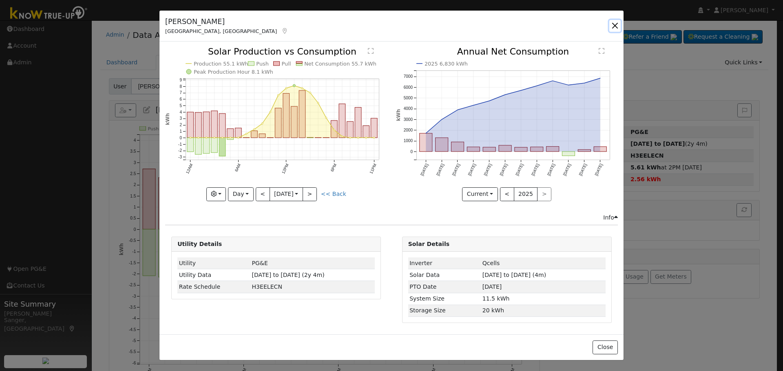
click at [616, 25] on button "button" at bounding box center [614, 25] width 11 height 11
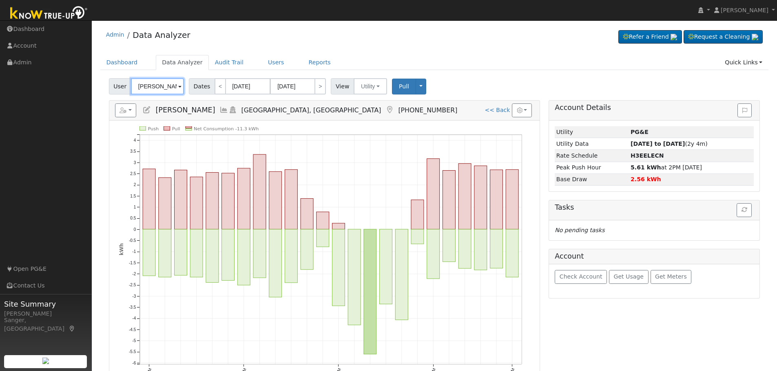
click at [152, 79] on input "Christine Abrahem" at bounding box center [157, 86] width 53 height 16
paste input "Vang"
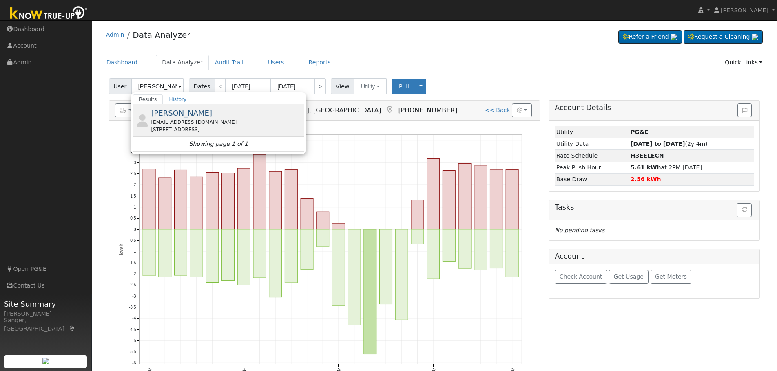
click at [186, 119] on div "lint_free@yahoo.com" at bounding box center [226, 122] width 151 height 7
type input "Lucy Vang"
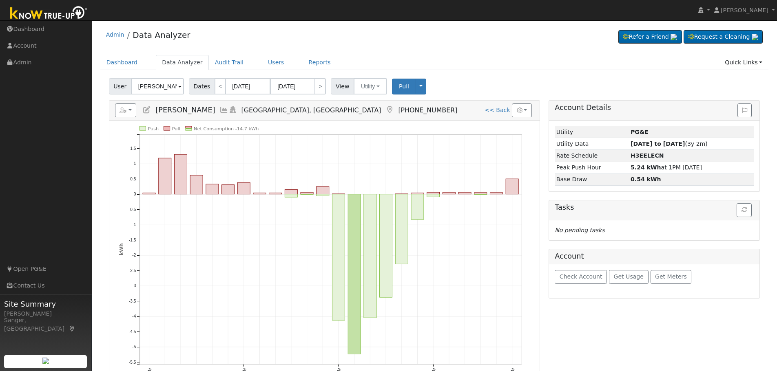
click at [219, 109] on icon at bounding box center [223, 109] width 9 height 7
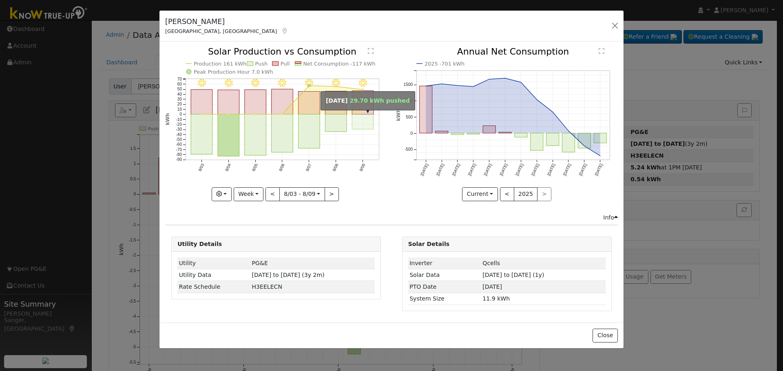
click at [364, 116] on rect "onclick=""" at bounding box center [363, 122] width 22 height 15
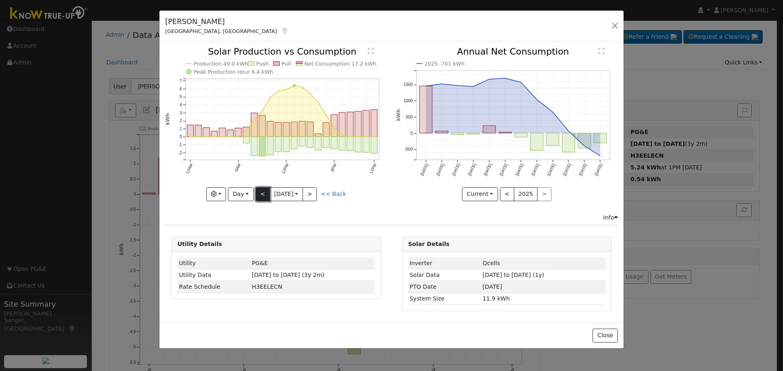
click at [263, 192] on button "<" at bounding box center [263, 195] width 14 height 14
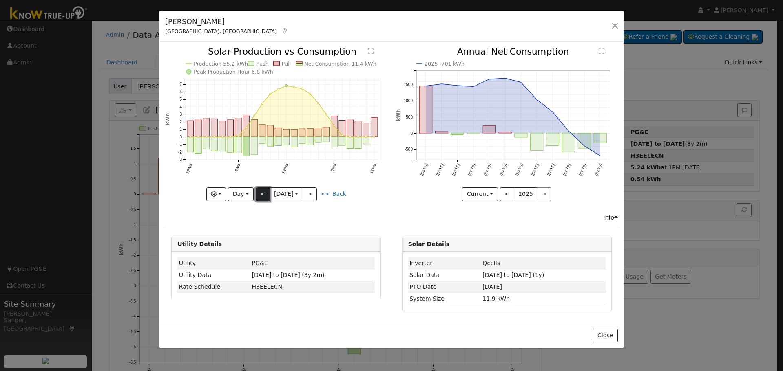
click at [263, 192] on button "<" at bounding box center [263, 195] width 14 height 14
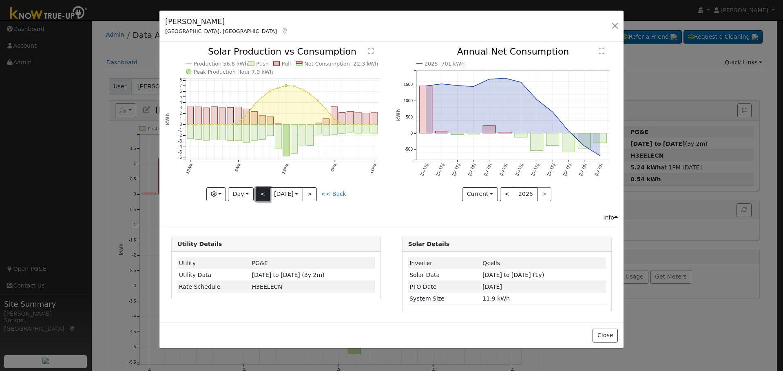
click at [263, 194] on button "<" at bounding box center [263, 195] width 14 height 14
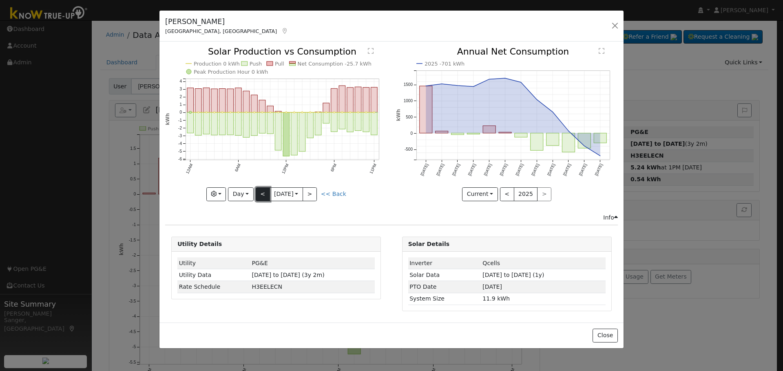
click at [263, 194] on button "<" at bounding box center [263, 195] width 14 height 14
click at [263, 194] on div "Production 0 kWh Push Pull Net Consumption -30.1 kWh Peak Production Hour 0 kWh…" at bounding box center [276, 124] width 222 height 154
click at [263, 194] on button "<" at bounding box center [263, 195] width 14 height 14
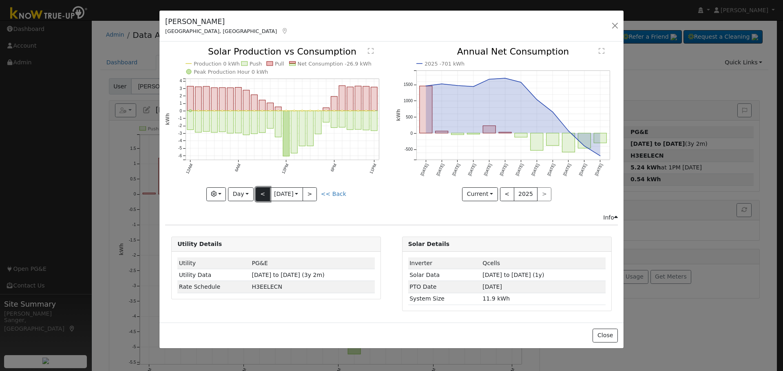
click at [262, 194] on button "<" at bounding box center [263, 195] width 14 height 14
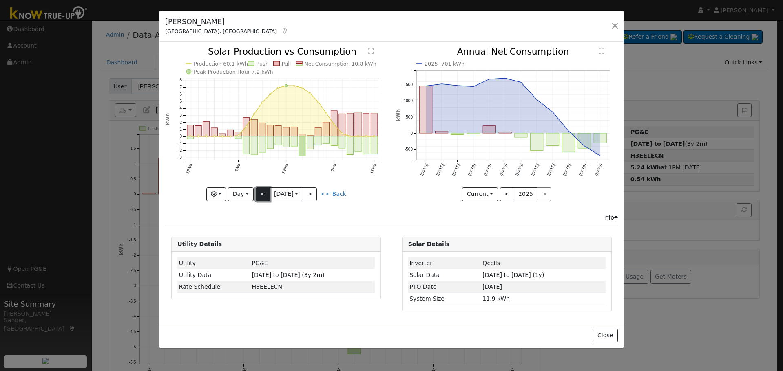
click at [262, 194] on button "<" at bounding box center [263, 195] width 14 height 14
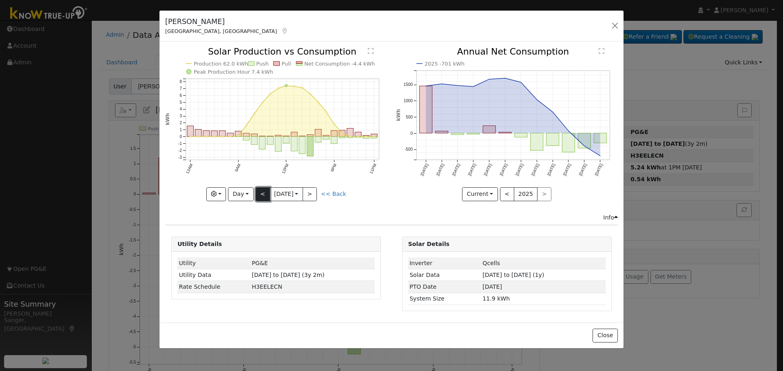
click at [262, 194] on button "<" at bounding box center [263, 195] width 14 height 14
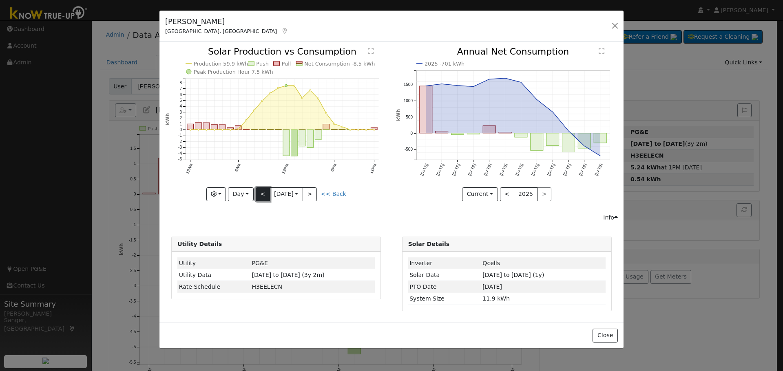
click at [262, 194] on button "<" at bounding box center [263, 195] width 14 height 14
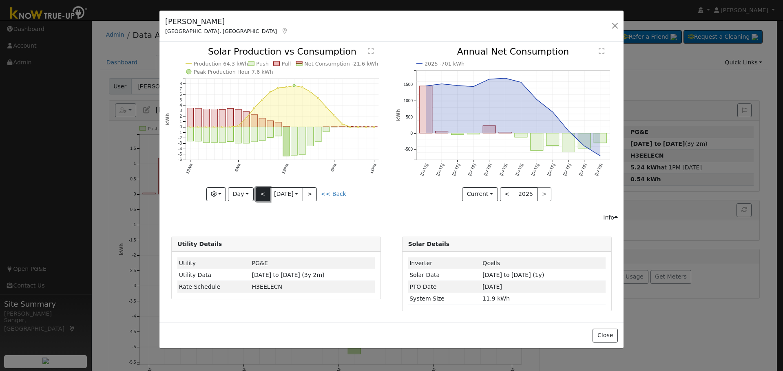
click at [262, 194] on button "<" at bounding box center [263, 195] width 14 height 14
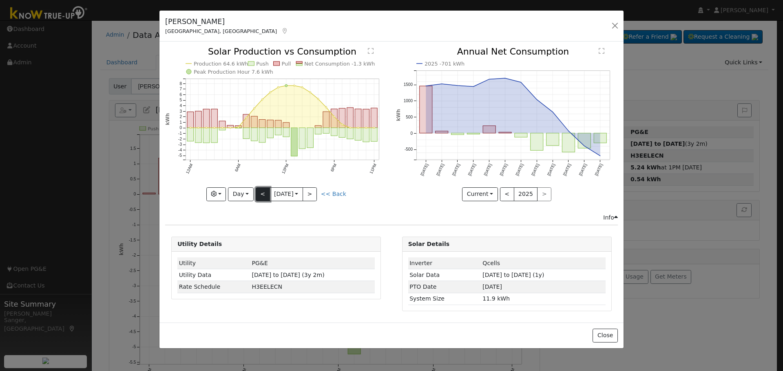
click at [262, 194] on button "<" at bounding box center [263, 195] width 14 height 14
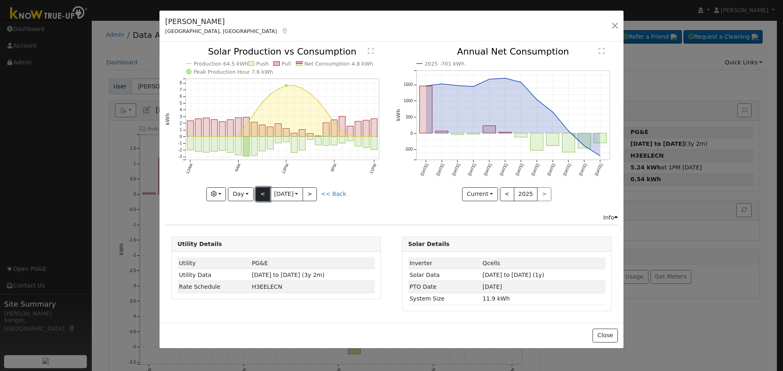
click at [262, 194] on button "<" at bounding box center [263, 195] width 14 height 14
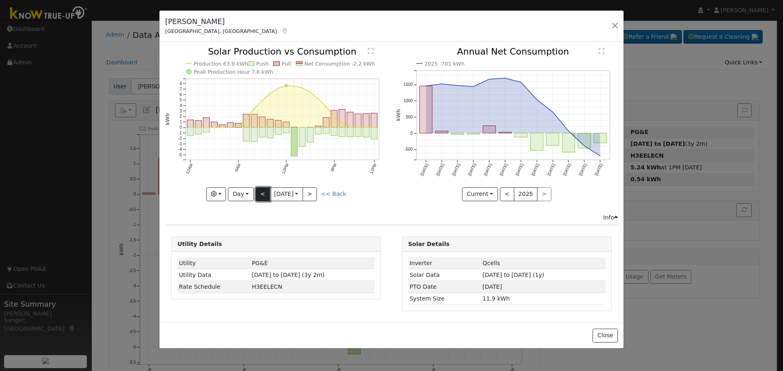
click at [262, 194] on button "<" at bounding box center [263, 195] width 14 height 14
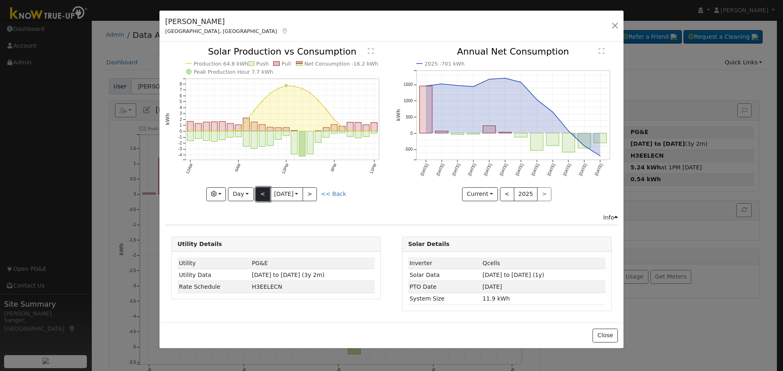
click at [262, 194] on button "<" at bounding box center [263, 195] width 14 height 14
type input "2025-07-16"
click at [614, 24] on button "button" at bounding box center [614, 25] width 11 height 11
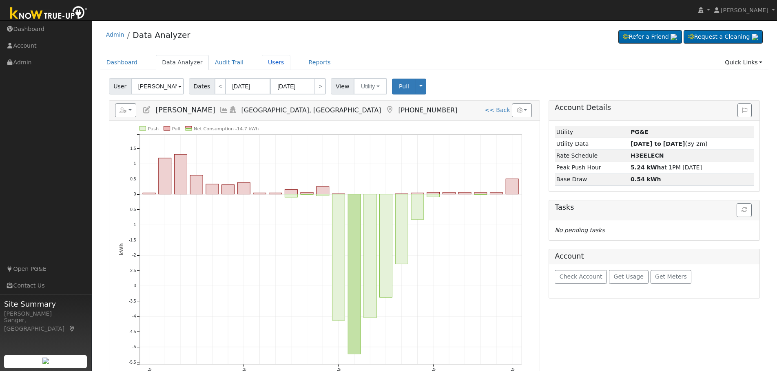
click at [262, 63] on link "Users" at bounding box center [276, 62] width 29 height 15
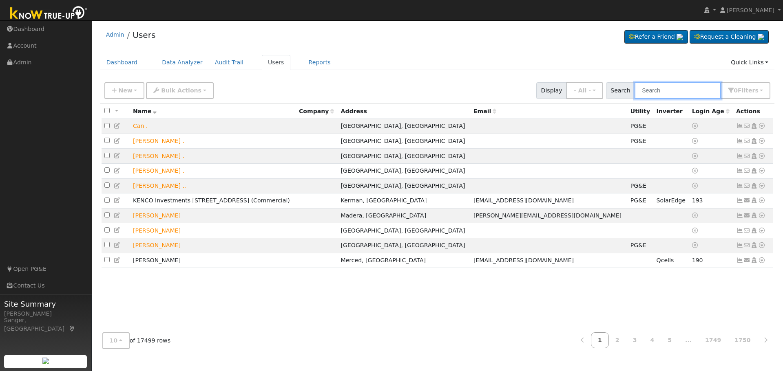
click at [670, 88] on input "text" at bounding box center [677, 90] width 86 height 17
paste input "Suzette Jackson"
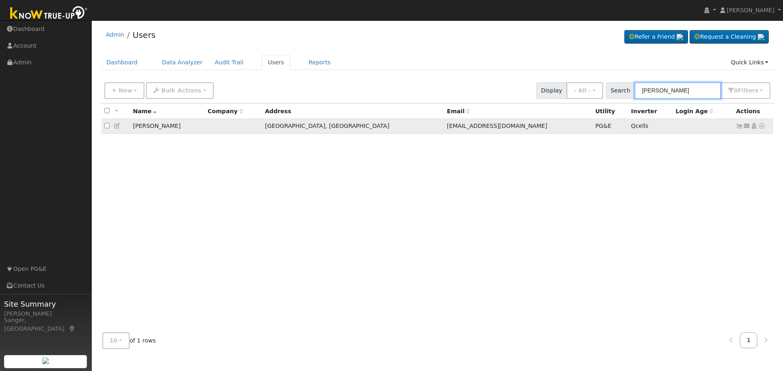
type input "Suzette Jackson"
click at [739, 127] on icon at bounding box center [739, 126] width 7 height 6
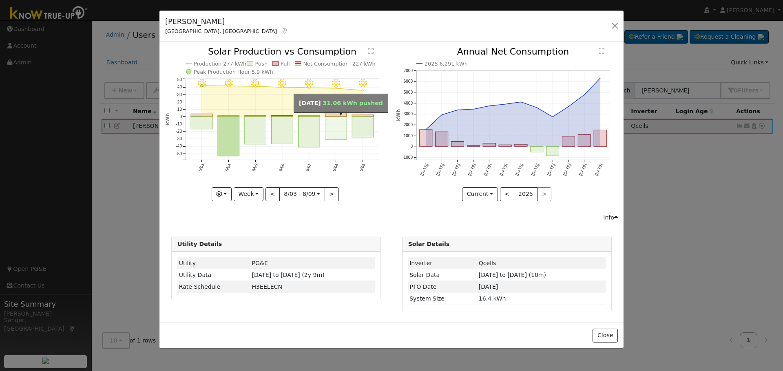
click at [346, 130] on rect "onclick=""" at bounding box center [336, 128] width 22 height 23
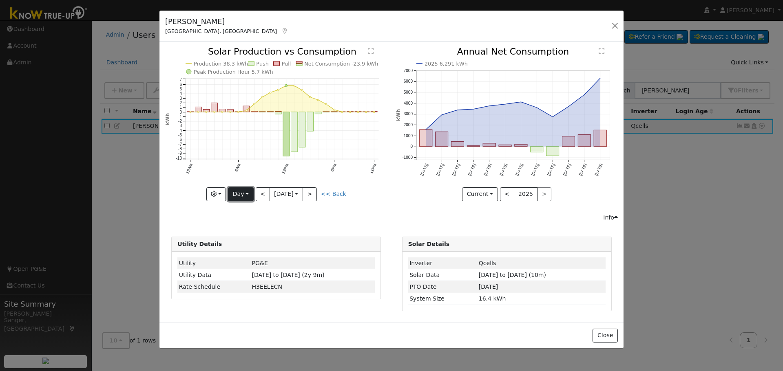
click at [239, 192] on button "Day" at bounding box center [240, 195] width 25 height 14
click at [246, 223] on link "Week" at bounding box center [256, 222] width 57 height 11
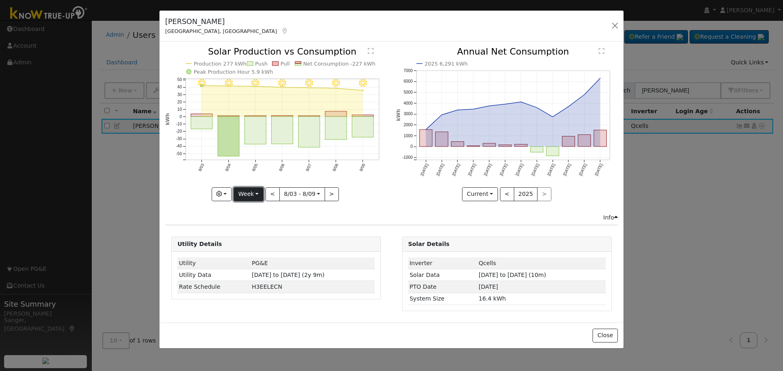
click at [247, 193] on button "Week" at bounding box center [249, 195] width 30 height 14
click at [252, 233] on link "Month" at bounding box center [262, 233] width 57 height 11
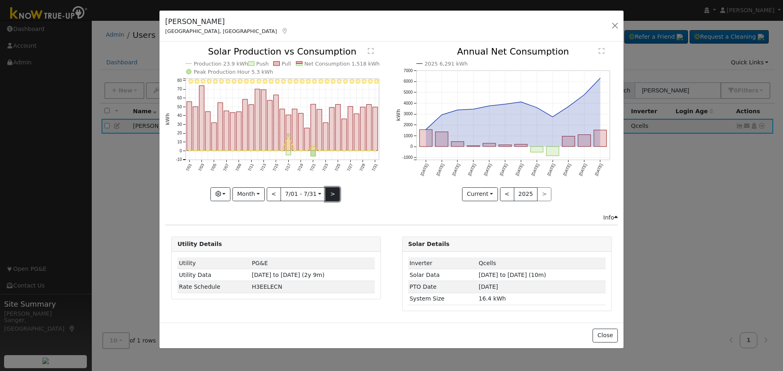
click at [330, 193] on button ">" at bounding box center [332, 195] width 14 height 14
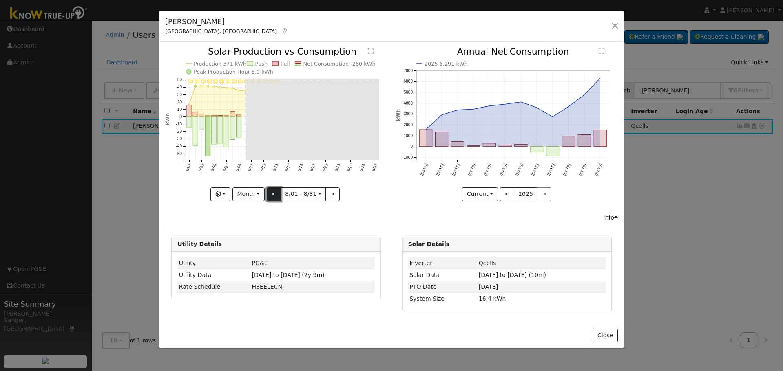
click at [274, 196] on button "<" at bounding box center [274, 195] width 14 height 14
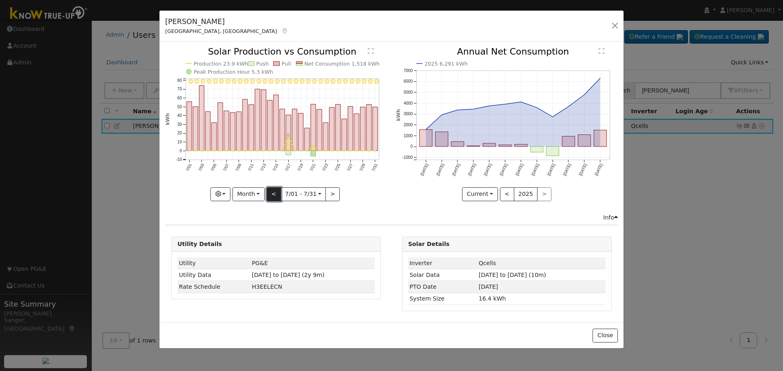
click at [271, 193] on button "<" at bounding box center [274, 195] width 14 height 14
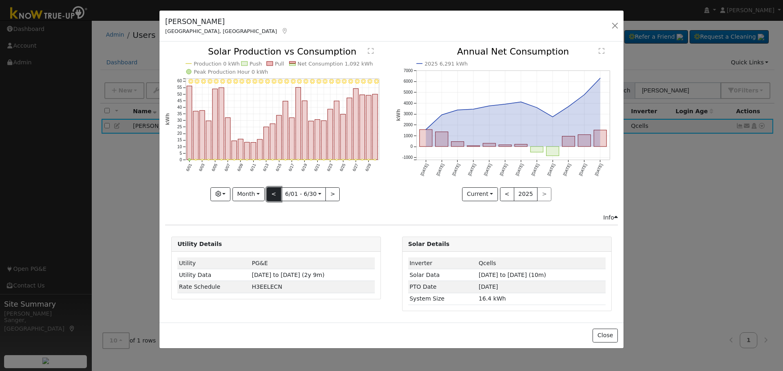
click at [271, 193] on button "<" at bounding box center [274, 195] width 14 height 14
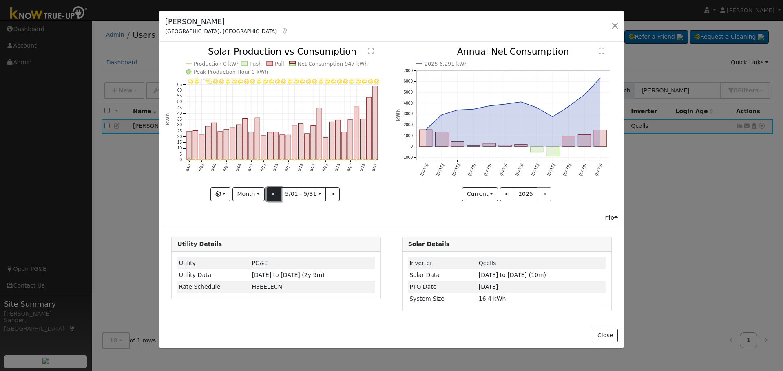
click at [271, 193] on button "<" at bounding box center [274, 195] width 14 height 14
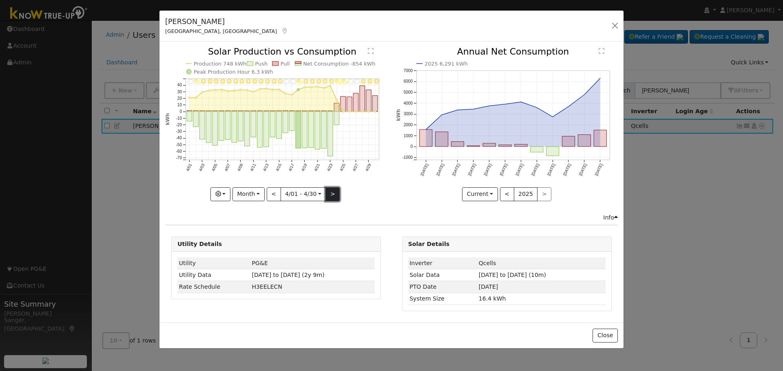
click at [331, 193] on button ">" at bounding box center [332, 195] width 14 height 14
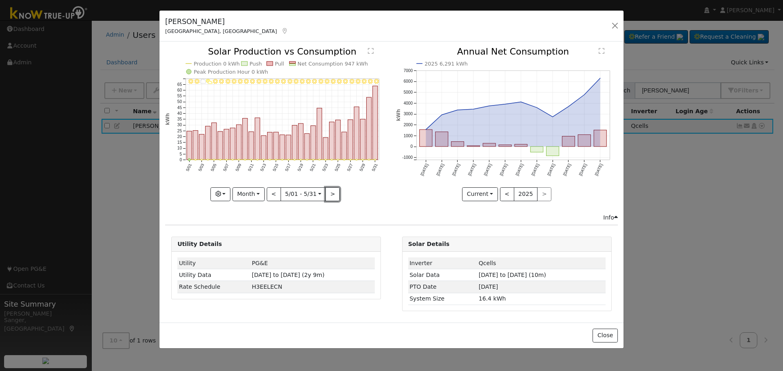
click at [332, 193] on button ">" at bounding box center [332, 195] width 14 height 14
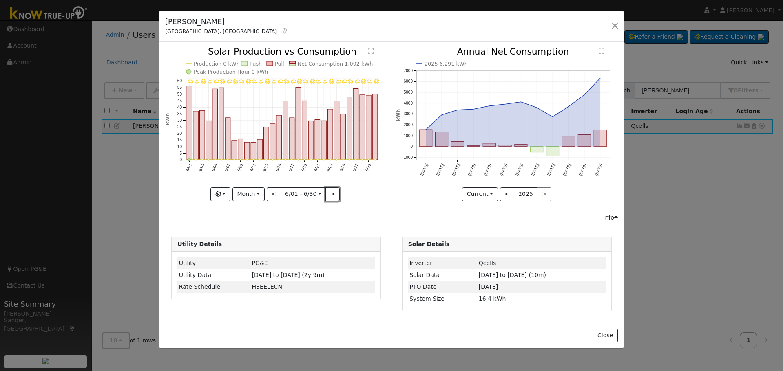
click at [332, 193] on button ">" at bounding box center [332, 195] width 14 height 14
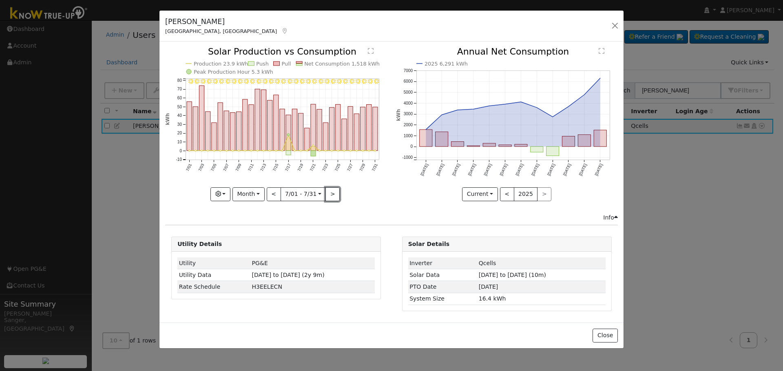
click at [332, 193] on button ">" at bounding box center [332, 195] width 14 height 14
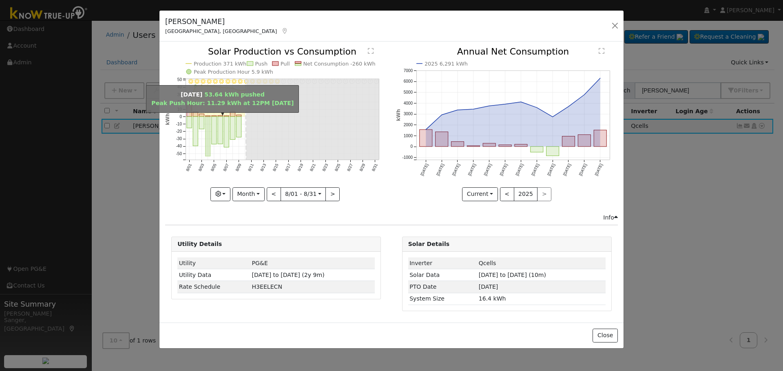
click at [208, 127] on rect "onclick=""" at bounding box center [208, 137] width 5 height 40
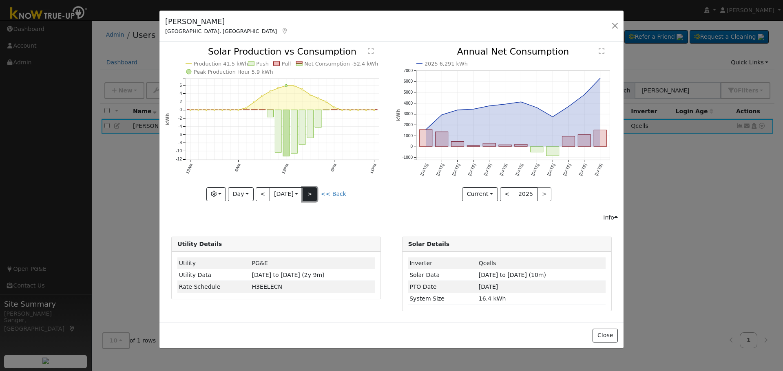
click at [317, 194] on button ">" at bounding box center [310, 195] width 14 height 14
click at [316, 194] on button ">" at bounding box center [310, 195] width 14 height 14
click at [242, 190] on button "Day" at bounding box center [240, 195] width 25 height 14
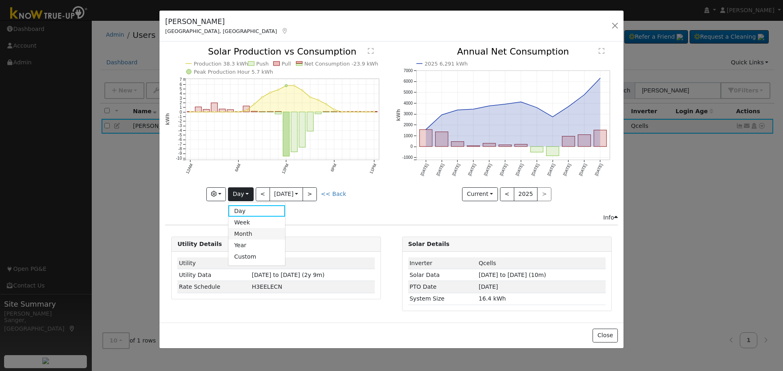
click at [250, 231] on link "Month" at bounding box center [256, 233] width 57 height 11
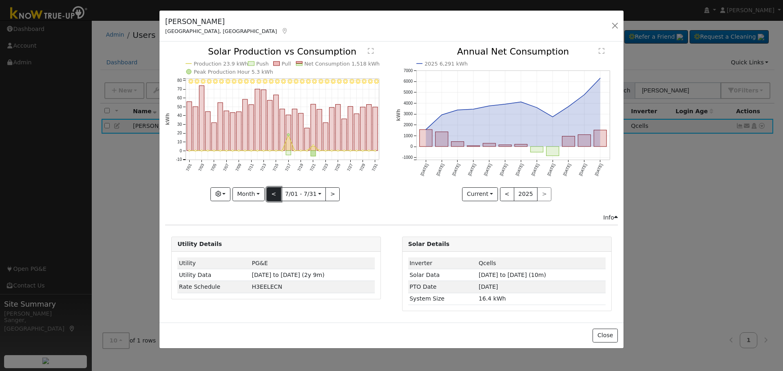
click at [271, 195] on button "<" at bounding box center [274, 195] width 14 height 14
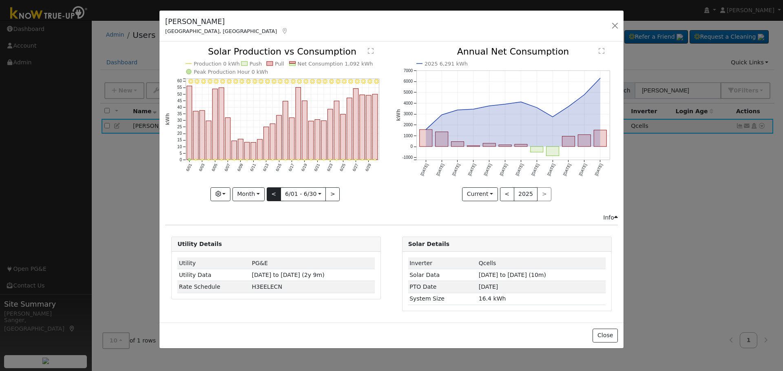
click at [271, 195] on div at bounding box center [276, 124] width 222 height 154
click at [271, 195] on button "<" at bounding box center [274, 195] width 14 height 14
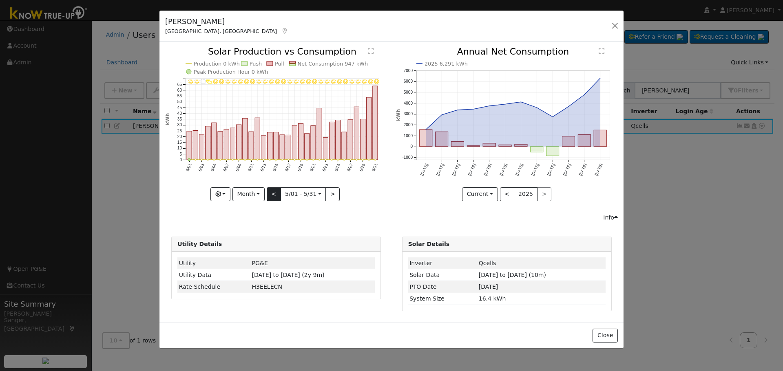
click at [271, 195] on div "5/31 - Clear 5/30 - Clear 5/29 - Clear 5/28 - Clear 5/27 - Clear 5/26 - MostlyC…" at bounding box center [276, 124] width 222 height 154
click at [271, 195] on button "<" at bounding box center [274, 195] width 14 height 14
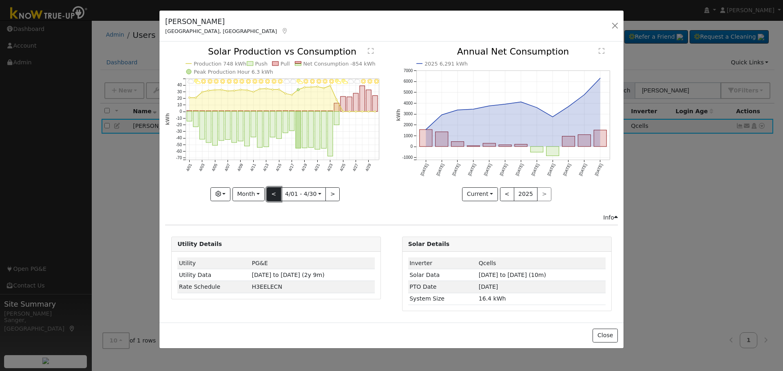
click at [274, 191] on button "<" at bounding box center [274, 195] width 14 height 14
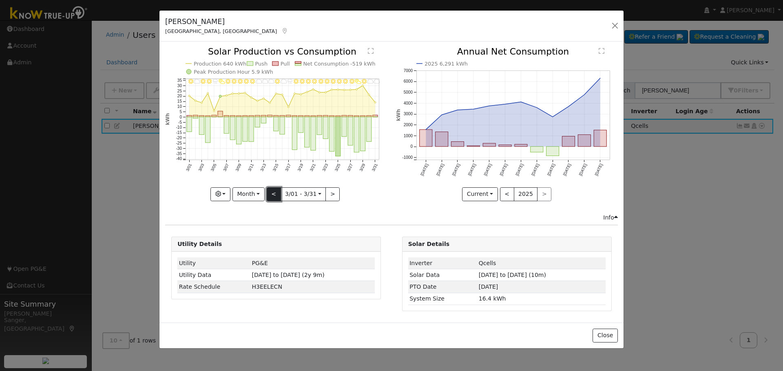
click at [274, 191] on button "<" at bounding box center [274, 195] width 14 height 14
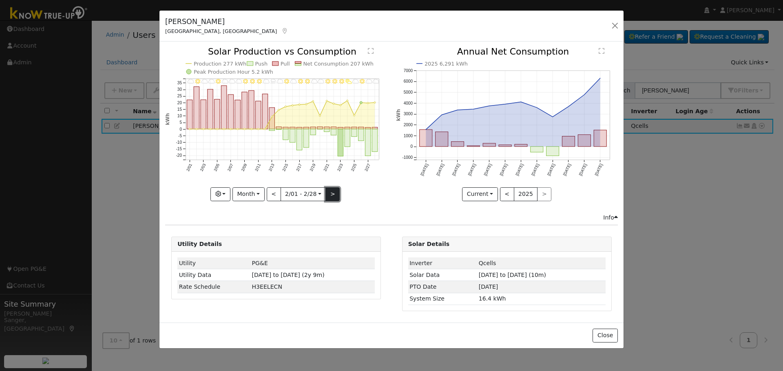
click at [328, 192] on button ">" at bounding box center [332, 195] width 14 height 14
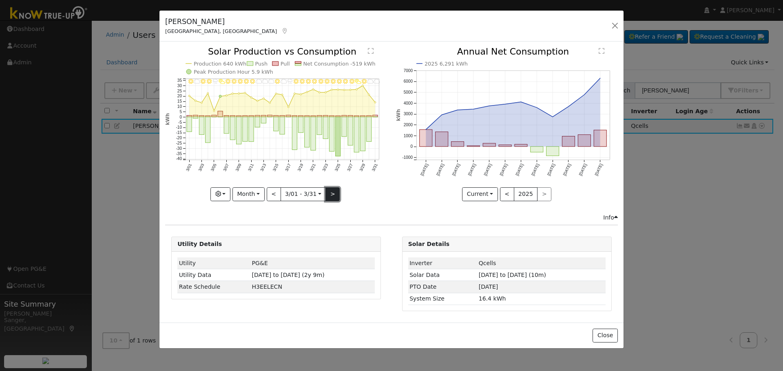
click at [330, 192] on button ">" at bounding box center [332, 195] width 14 height 14
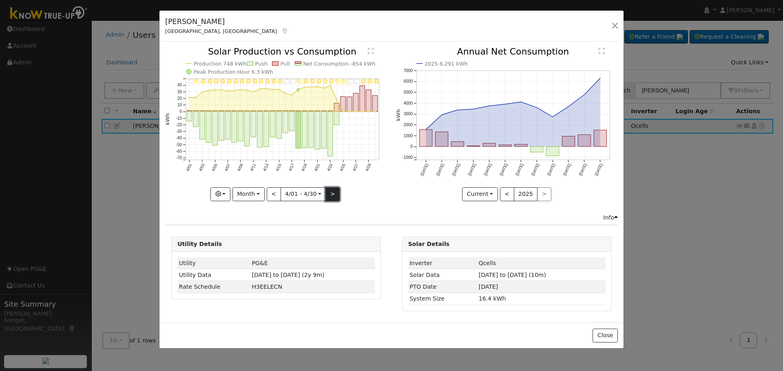
click at [330, 192] on button ">" at bounding box center [332, 195] width 14 height 14
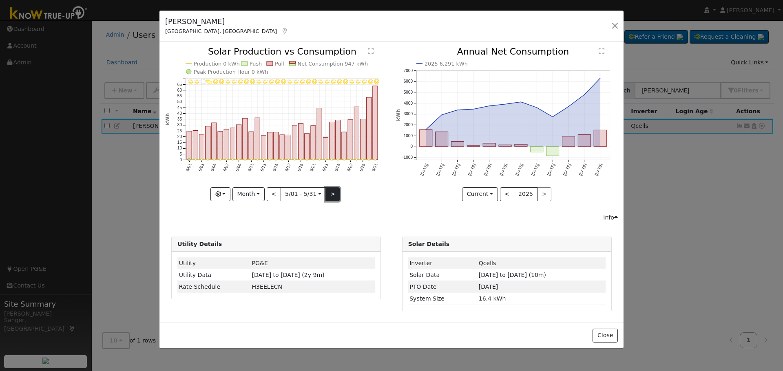
click at [330, 192] on button ">" at bounding box center [332, 195] width 14 height 14
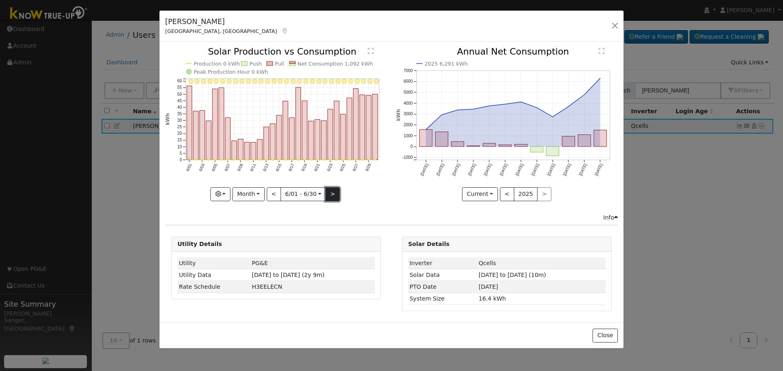
click at [330, 192] on button ">" at bounding box center [332, 195] width 14 height 14
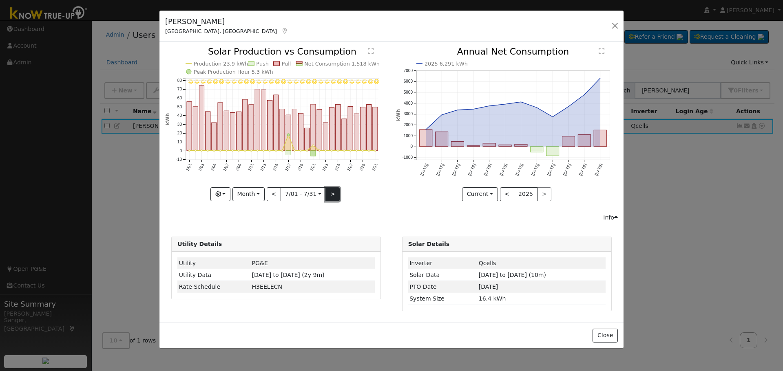
click at [330, 192] on button ">" at bounding box center [332, 195] width 14 height 14
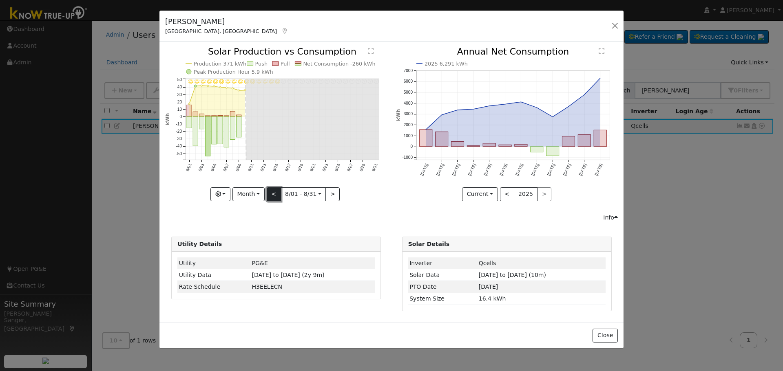
click at [272, 194] on button "<" at bounding box center [274, 195] width 14 height 14
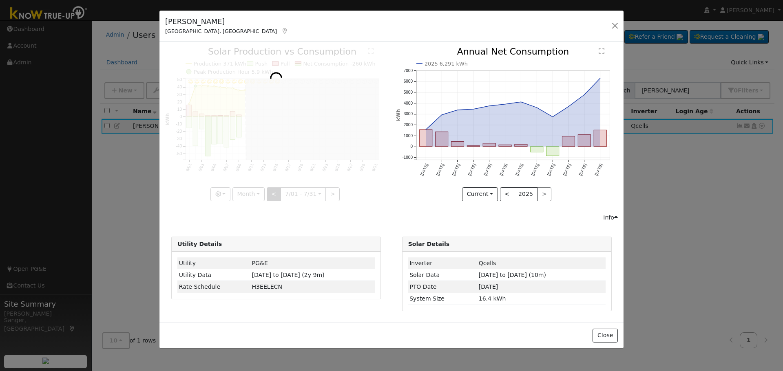
click at [272, 194] on div at bounding box center [276, 124] width 222 height 154
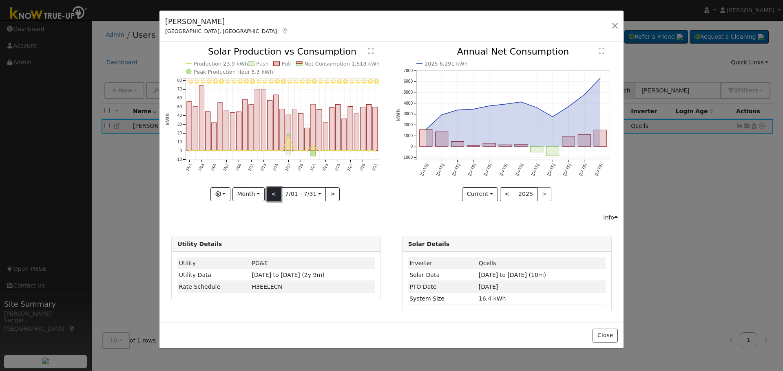
click at [272, 194] on button "<" at bounding box center [274, 195] width 14 height 14
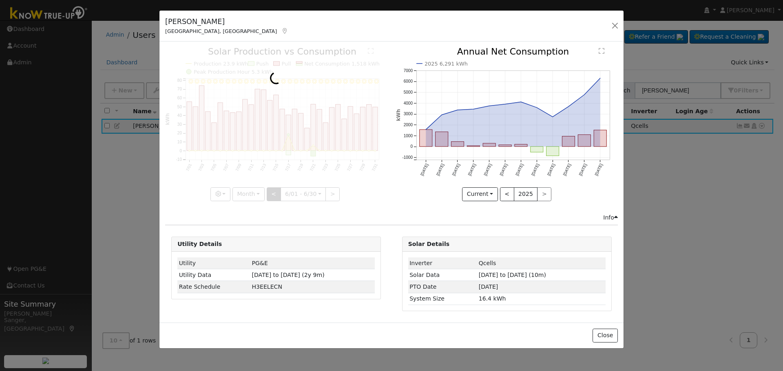
click at [272, 194] on div at bounding box center [276, 124] width 222 height 154
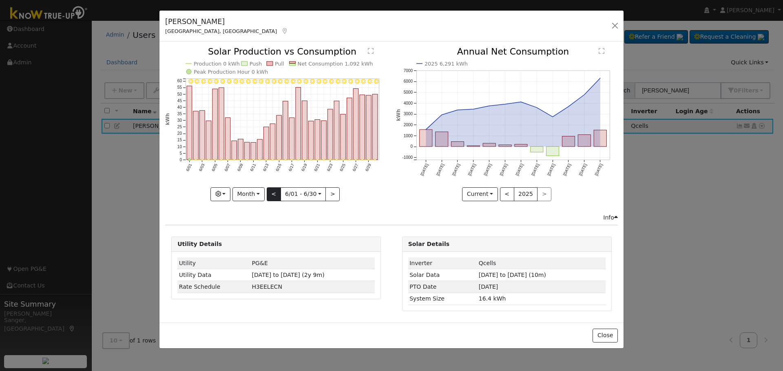
click at [272, 194] on div "6/30 - Clear 6/29 - Clear 6/28 - Clear 6/27 - Clear 6/26 - Clear 6/25 - Clear 6…" at bounding box center [276, 124] width 222 height 154
click at [272, 194] on button "<" at bounding box center [274, 195] width 14 height 14
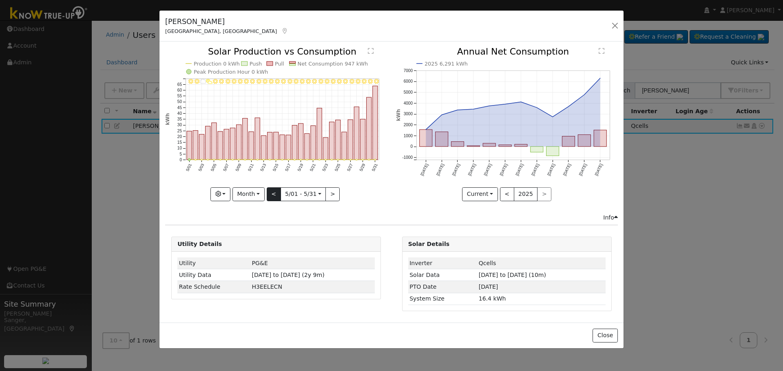
click at [272, 194] on div at bounding box center [276, 124] width 222 height 154
click at [272, 194] on button "<" at bounding box center [274, 195] width 14 height 14
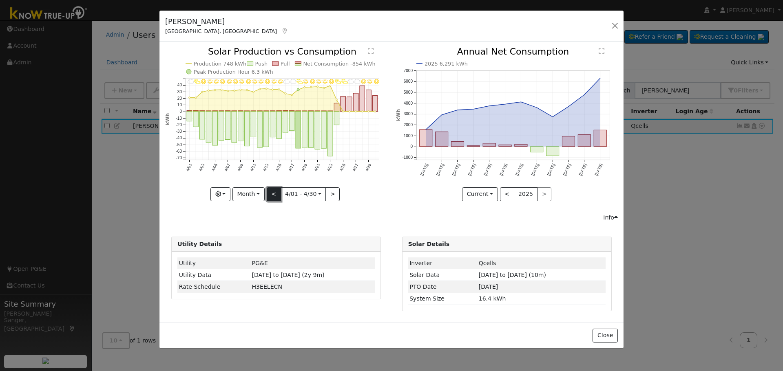
click at [272, 194] on button "<" at bounding box center [274, 195] width 14 height 14
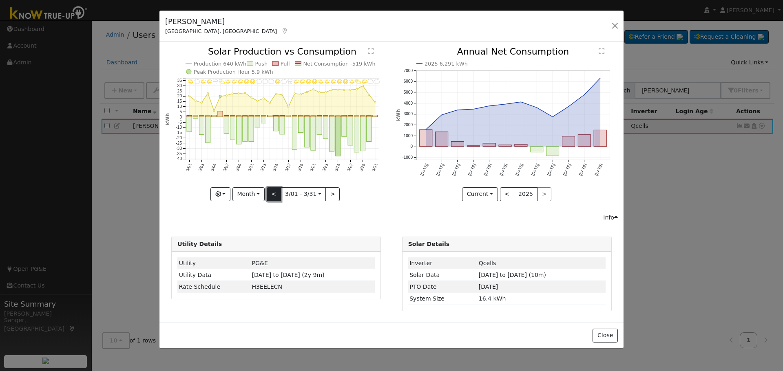
click at [278, 192] on button "<" at bounding box center [274, 195] width 14 height 14
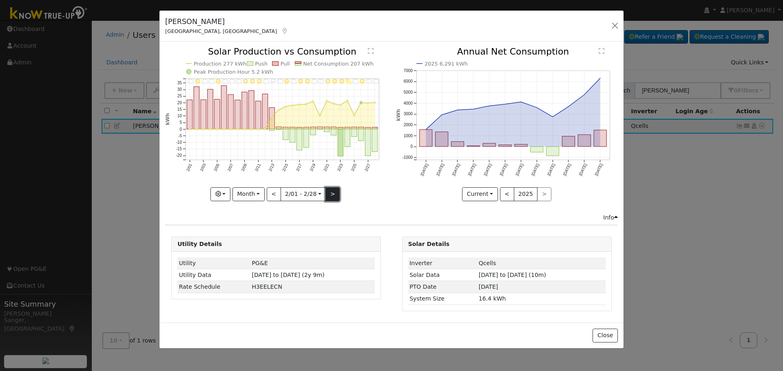
click at [332, 195] on button ">" at bounding box center [332, 195] width 14 height 14
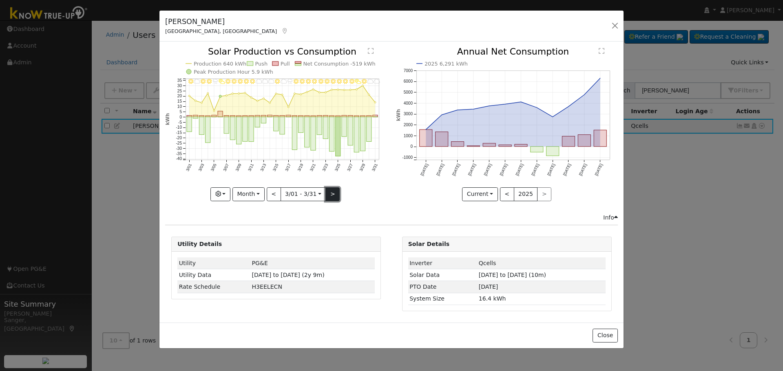
click at [332, 195] on button ">" at bounding box center [332, 195] width 14 height 14
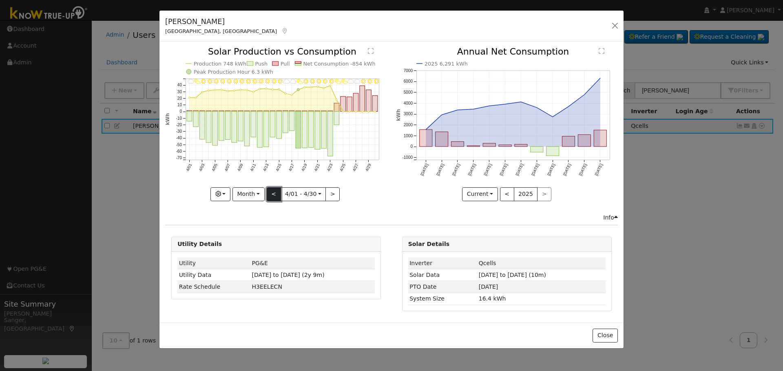
click at [271, 196] on button "<" at bounding box center [274, 195] width 14 height 14
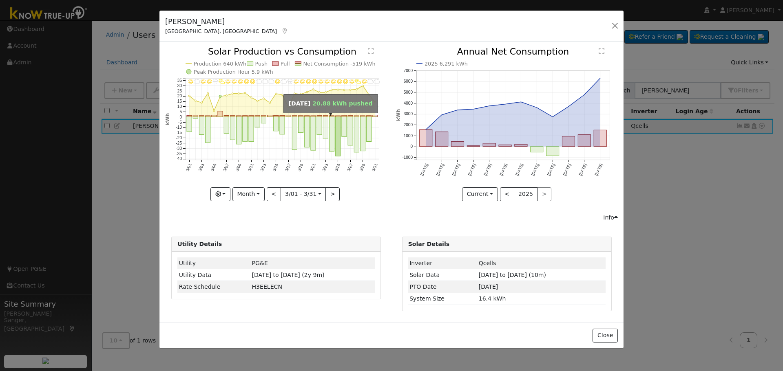
click at [324, 129] on rect "onclick=""" at bounding box center [325, 128] width 5 height 22
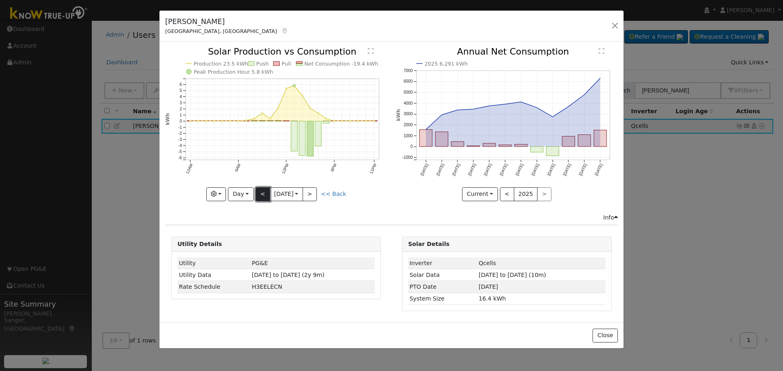
click at [260, 194] on button "<" at bounding box center [263, 195] width 14 height 14
type input "2025-03-20"
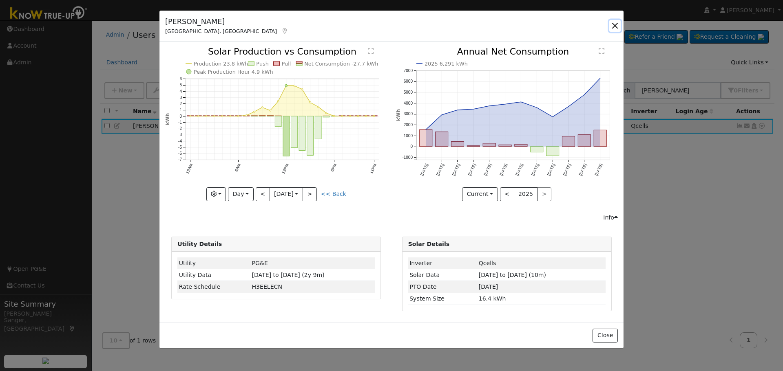
click at [614, 24] on button "button" at bounding box center [614, 25] width 11 height 11
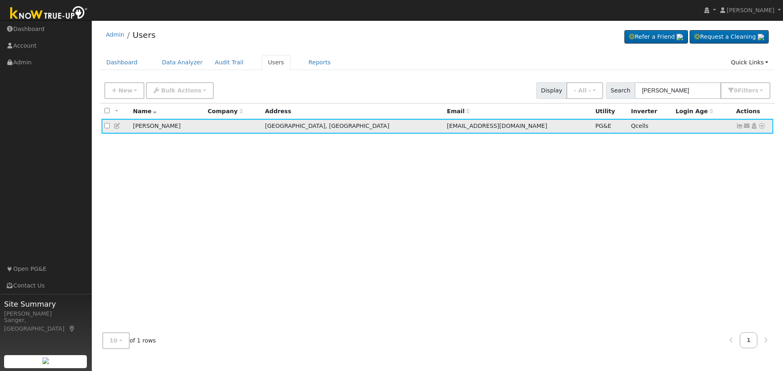
click at [116, 126] on icon at bounding box center [117, 126] width 7 height 6
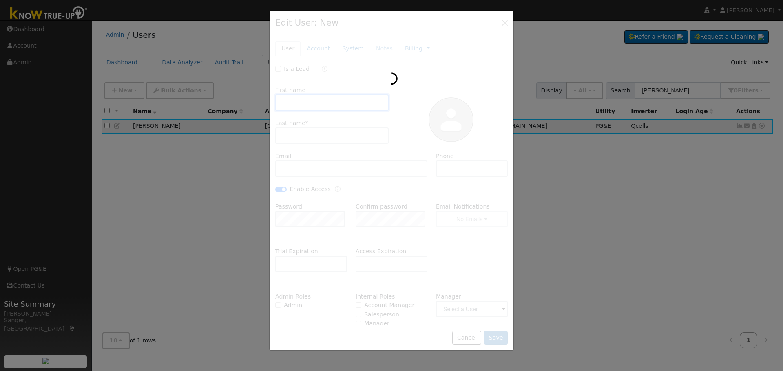
type input "11/06/2029"
type input "Suzette"
type input "Jackson"
type input "jacksonsuzette15@gmail.com"
type input "559-978-8271"
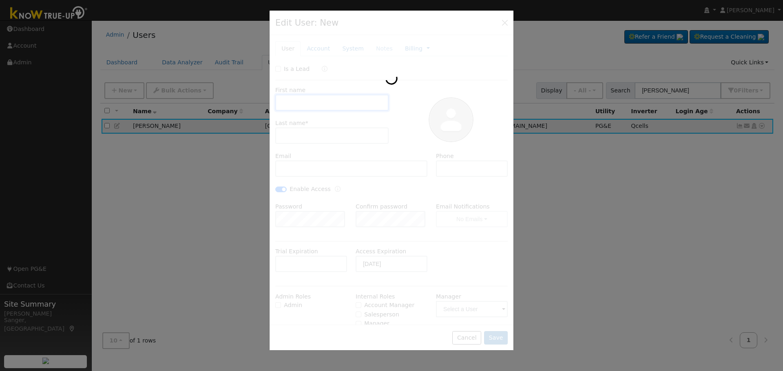
checkbox input "true"
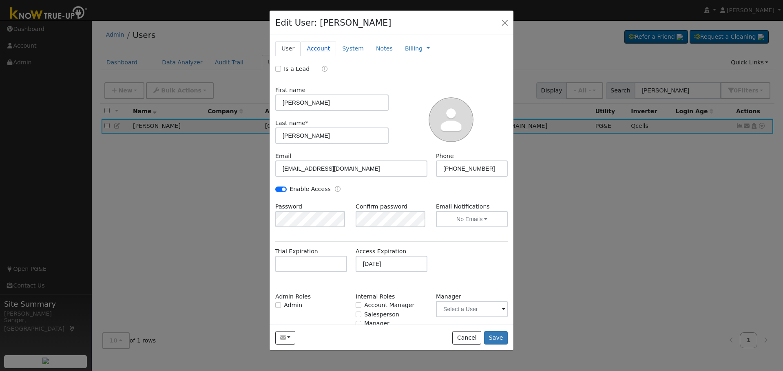
click at [322, 51] on link "Account" at bounding box center [318, 48] width 35 height 15
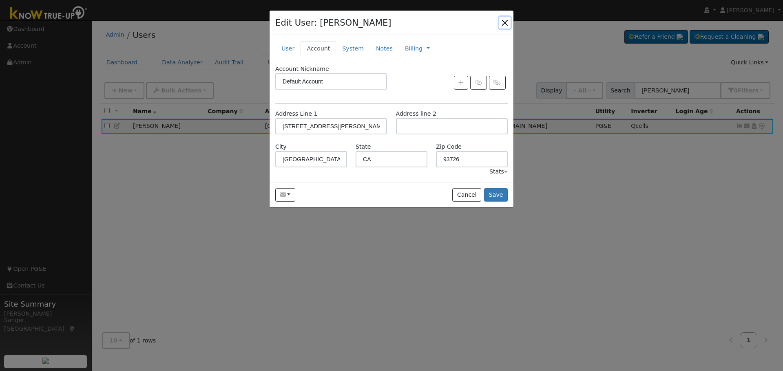
click at [503, 21] on button "button" at bounding box center [504, 22] width 11 height 11
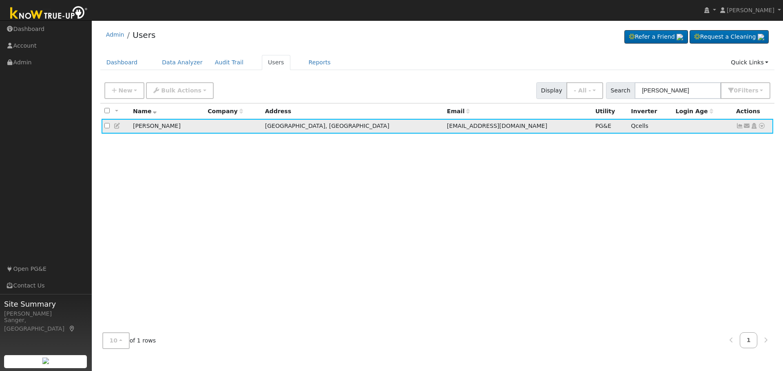
click at [738, 127] on icon at bounding box center [739, 126] width 7 height 6
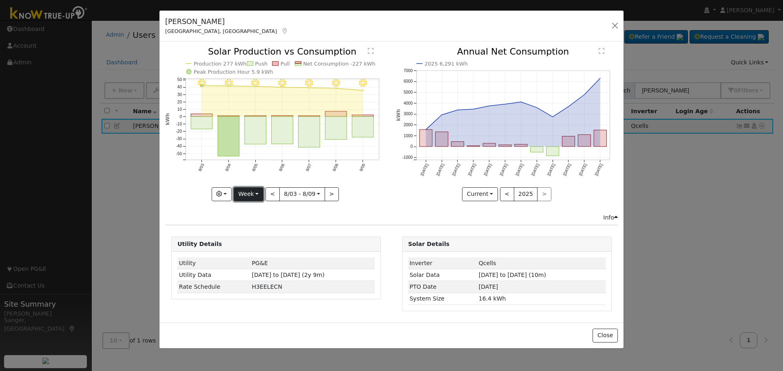
click at [252, 194] on button "Week" at bounding box center [249, 195] width 30 height 14
click at [253, 234] on link "Month" at bounding box center [262, 233] width 57 height 11
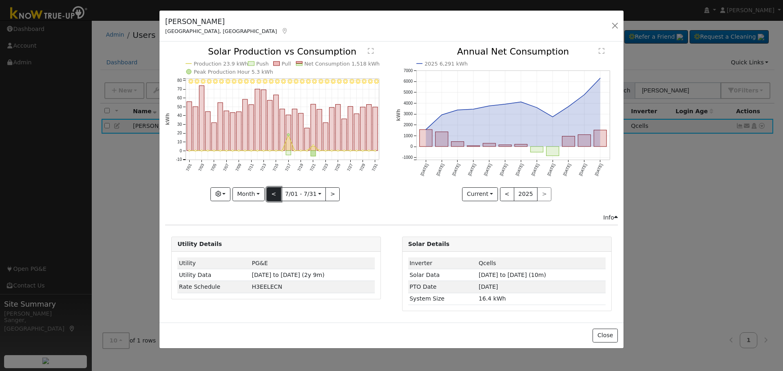
click at [273, 195] on button "<" at bounding box center [274, 195] width 14 height 14
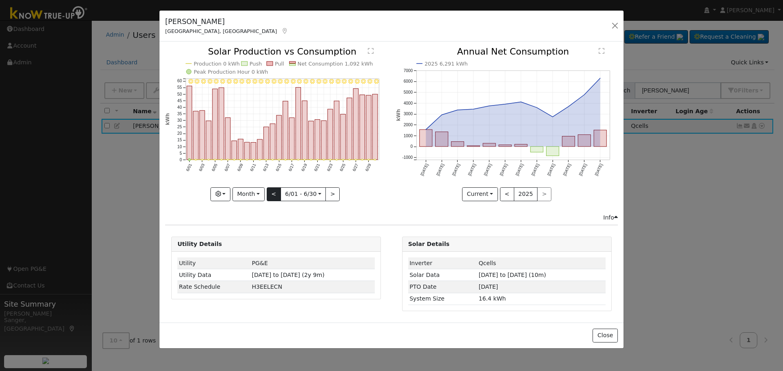
click at [273, 195] on div at bounding box center [276, 124] width 222 height 154
click at [273, 195] on button "<" at bounding box center [274, 195] width 14 height 14
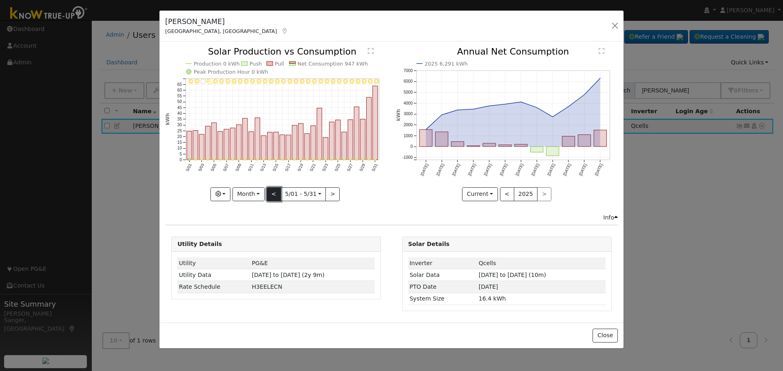
click at [273, 195] on button "<" at bounding box center [274, 195] width 14 height 14
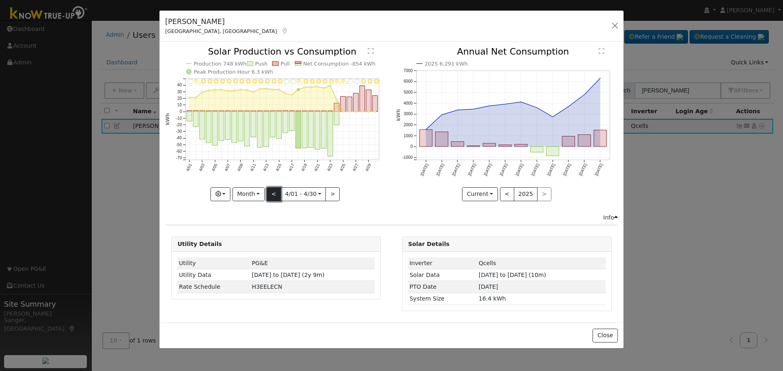
click at [273, 195] on button "<" at bounding box center [274, 195] width 14 height 14
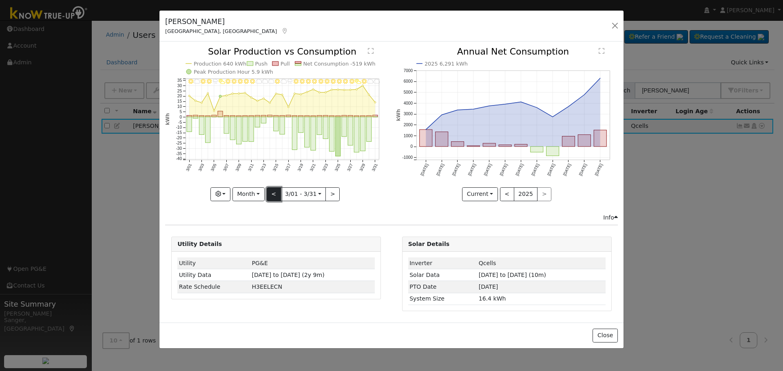
click at [273, 194] on button "<" at bounding box center [274, 195] width 14 height 14
type input "2025-02-01"
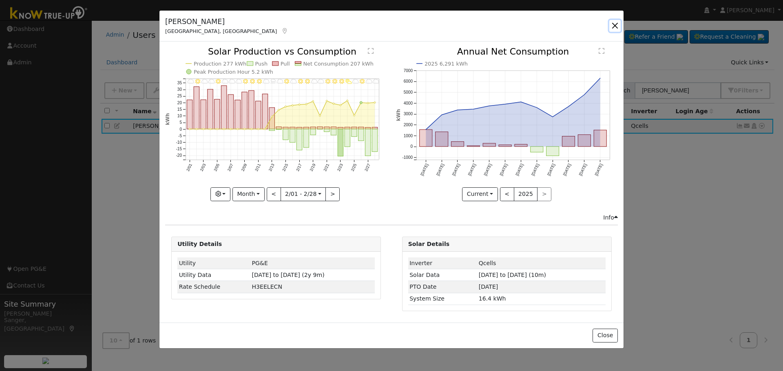
click at [614, 24] on button "button" at bounding box center [614, 25] width 11 height 11
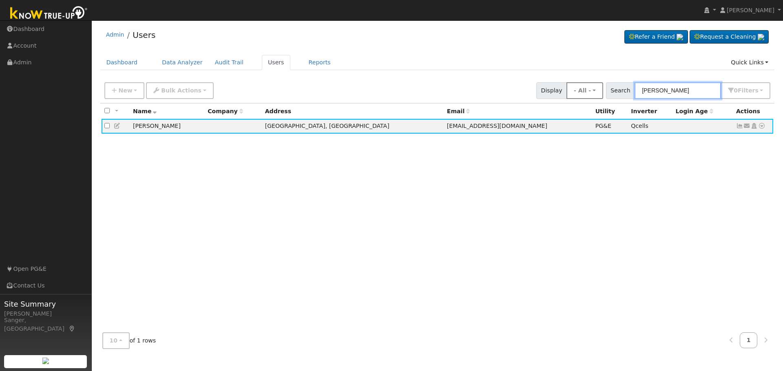
drag, startPoint x: 692, startPoint y: 93, endPoint x: 589, endPoint y: 93, distance: 103.2
click at [589, 93] on div "New Add User Quick Add Quick Connect Quick Convert Lead Bulk Actions Send Email…" at bounding box center [437, 90] width 669 height 20
paste input "Wayne Fox"
type input "Wayne Fox"
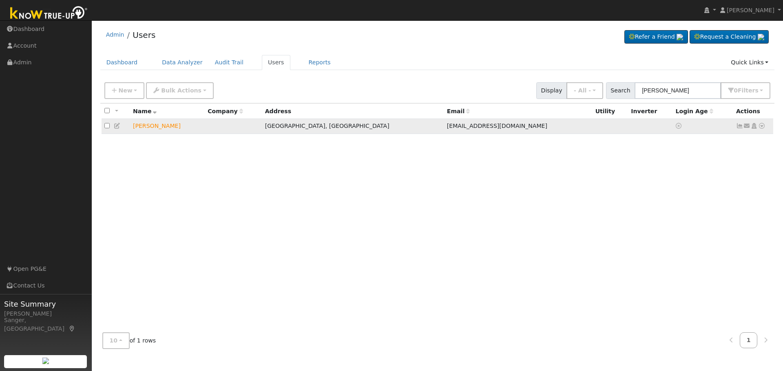
click at [747, 128] on icon at bounding box center [746, 126] width 7 height 6
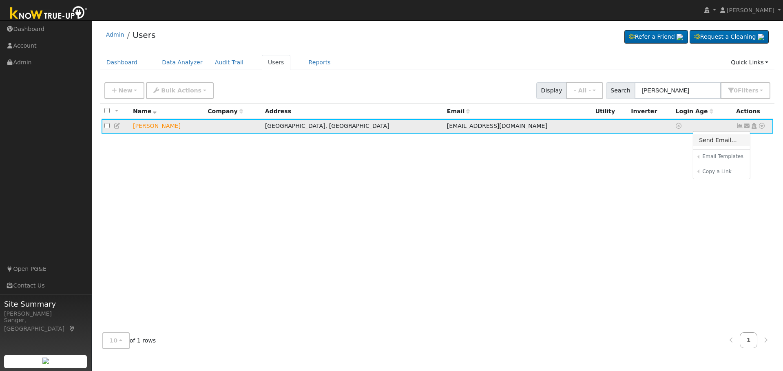
click at [723, 141] on link "Send Email..." at bounding box center [721, 140] width 57 height 11
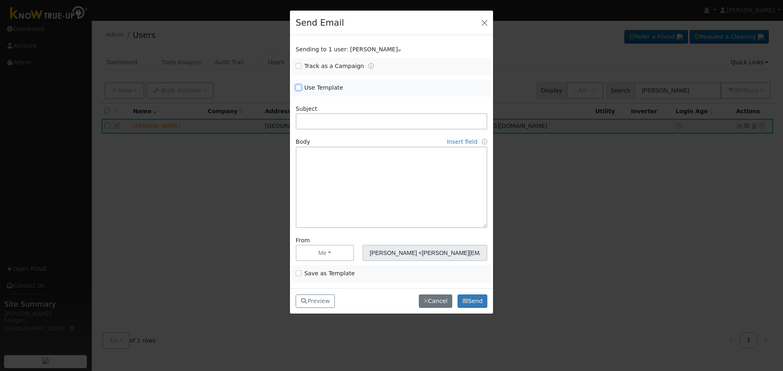
click at [297, 89] on input "Use Template" at bounding box center [299, 88] width 6 height 6
checkbox input "true"
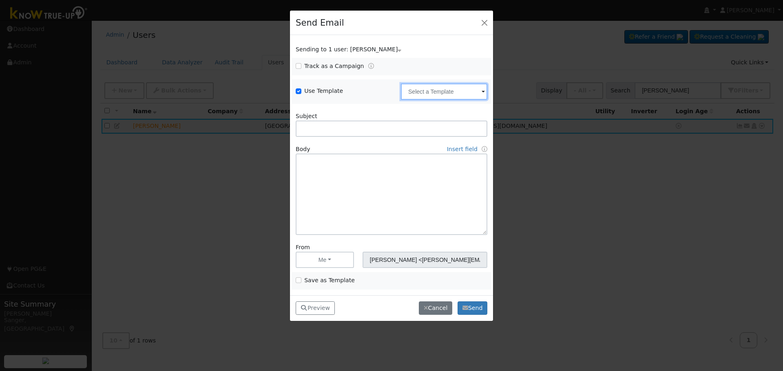
click at [429, 91] on input "text" at bounding box center [444, 92] width 86 height 16
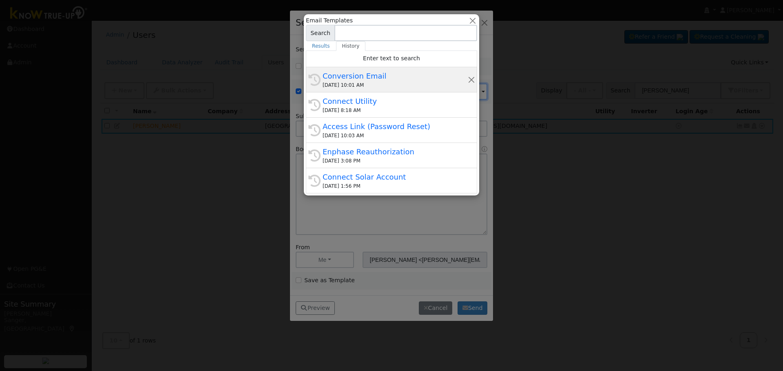
click at [386, 86] on div "08/11/2025 10:01 AM" at bounding box center [395, 85] width 145 height 7
type input "Conversion Email"
type input "Connect Your Utility Account"
type textarea "Dear {user_fname}, The first step is to connect your electric utility account. …"
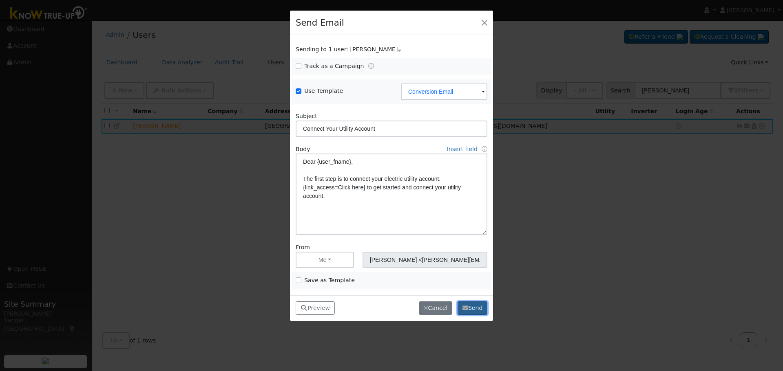
click at [475, 310] on button "Send" at bounding box center [472, 309] width 30 height 14
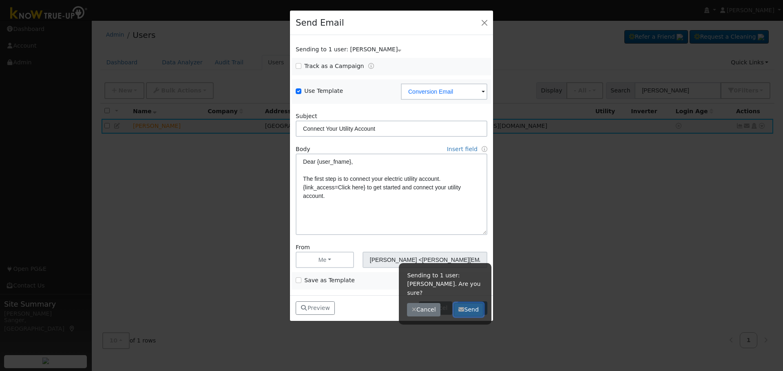
click at [468, 303] on button "Send" at bounding box center [469, 310] width 30 height 14
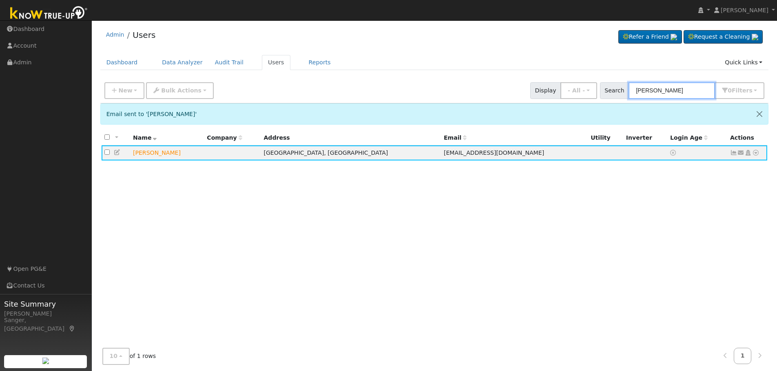
drag, startPoint x: 673, startPoint y: 90, endPoint x: 612, endPoint y: 93, distance: 60.8
click at [612, 93] on div "Search Wayne Fox 0 Filter s My accounts Role Show - All - Show Leads Admin Bill…" at bounding box center [682, 90] width 165 height 17
paste input "Hernandez"
type input "Hernandez"
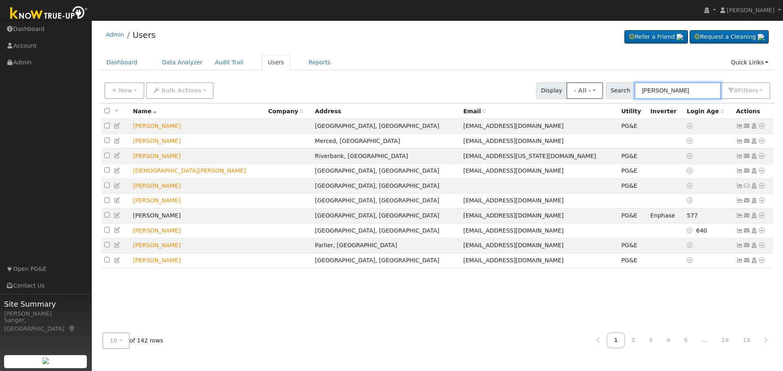
drag, startPoint x: 681, startPoint y: 91, endPoint x: 608, endPoint y: 87, distance: 73.5
click at [609, 89] on div "New Add User Quick Add Quick Connect Quick Convert Lead Bulk Actions Send Email…" at bounding box center [437, 90] width 669 height 20
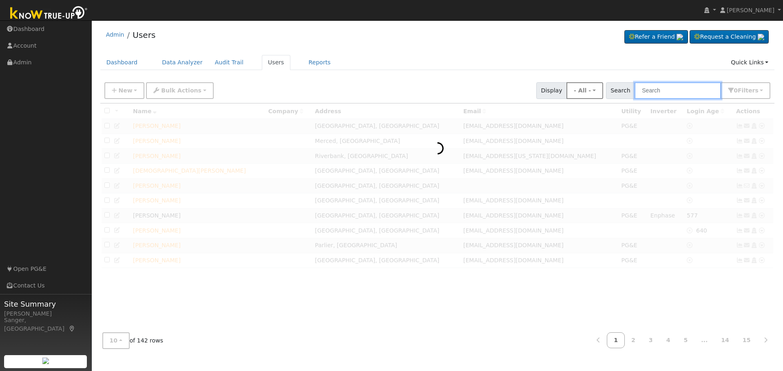
paste input "[PERSON_NAME] & [PERSON_NAME]"
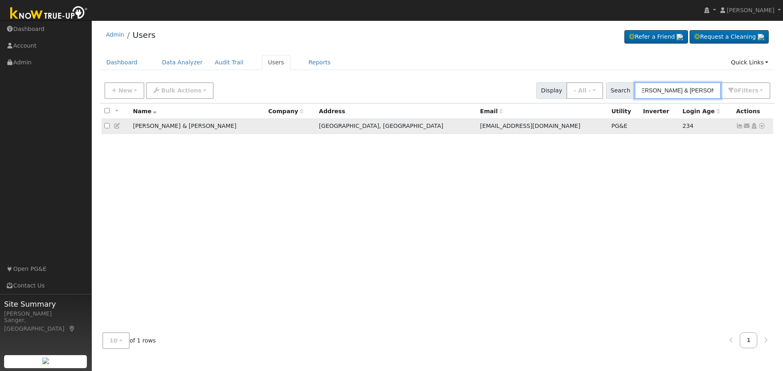
type input "[PERSON_NAME] & [PERSON_NAME]"
click at [737, 127] on icon at bounding box center [739, 126] width 7 height 6
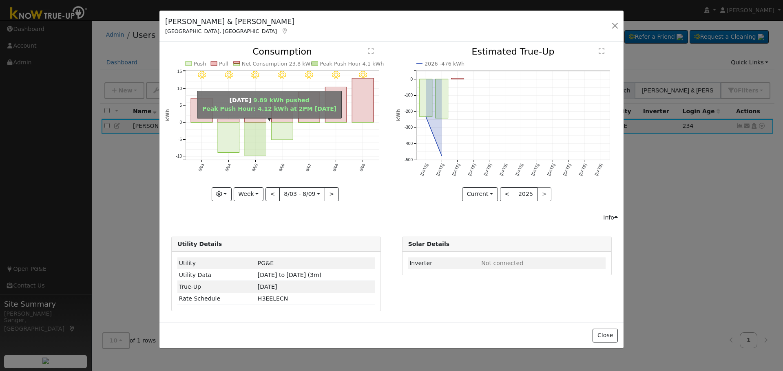
click at [250, 136] on rect "onclick=""" at bounding box center [256, 139] width 22 height 33
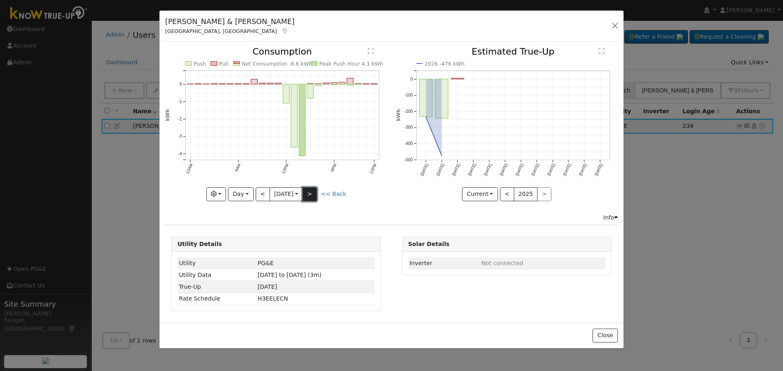
click at [312, 195] on button ">" at bounding box center [310, 195] width 14 height 14
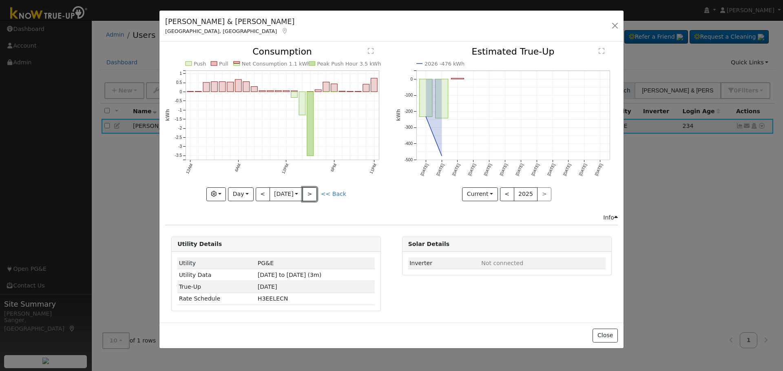
click at [311, 195] on button ">" at bounding box center [310, 195] width 14 height 14
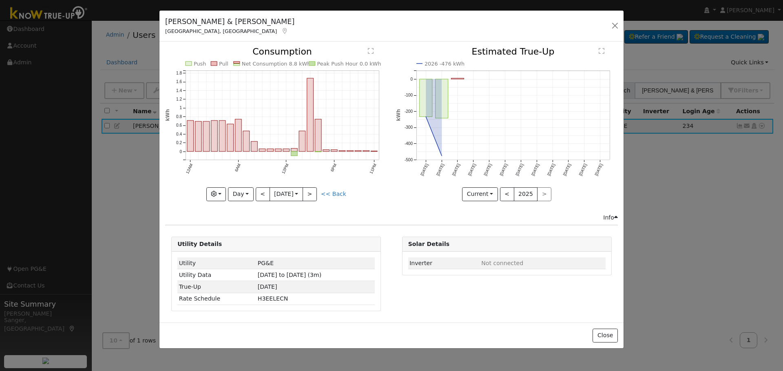
click at [311, 195] on div "Push Pull Net Consumption 8.8 kWh Peak Push Hour 0.0 kWh 12AM 6AM 12PM 6PM 11PM…" at bounding box center [276, 124] width 222 height 154
click at [311, 195] on button ">" at bounding box center [310, 195] width 14 height 14
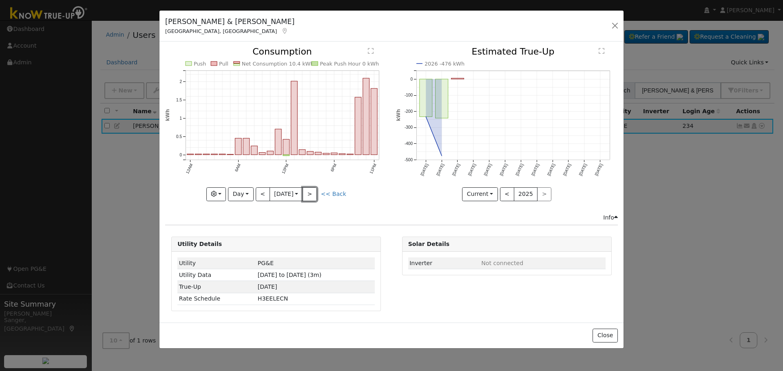
click at [311, 195] on button ">" at bounding box center [310, 195] width 14 height 14
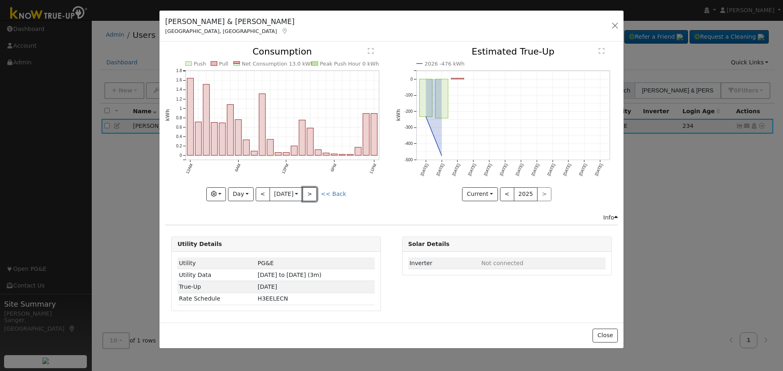
click at [311, 195] on button ">" at bounding box center [310, 195] width 14 height 14
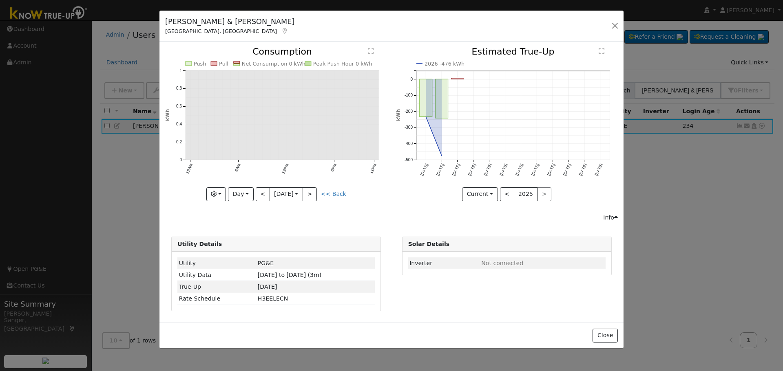
click at [311, 195] on div "Push Pull Net Consumption 0 kWh Peak Push Hour 0 kWh 12AM 6AM 12PM 6PM 11PM 0 0…" at bounding box center [276, 124] width 222 height 154
click at [261, 194] on button "<" at bounding box center [263, 195] width 14 height 14
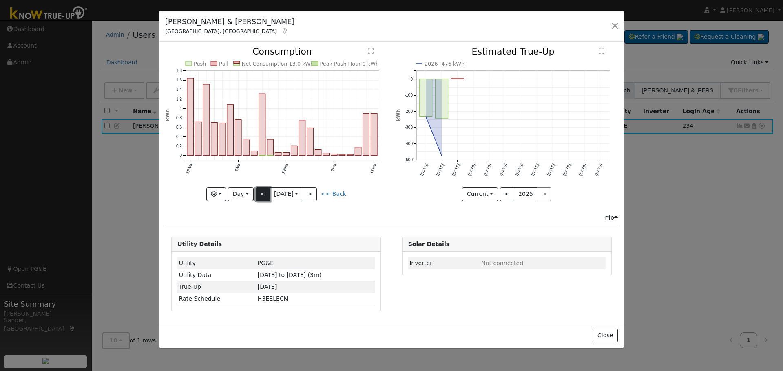
click at [261, 194] on button "<" at bounding box center [263, 195] width 14 height 14
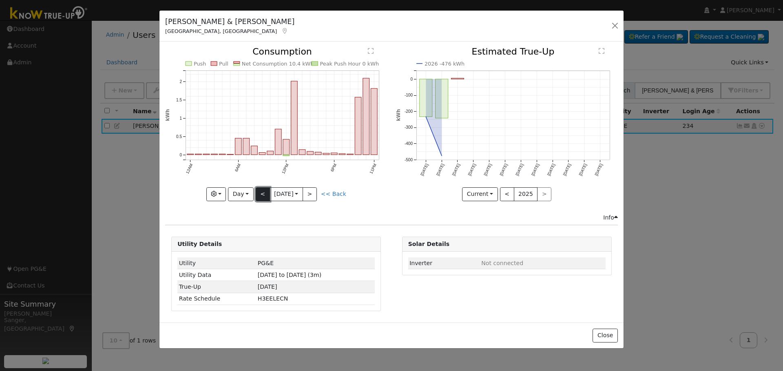
click at [261, 194] on button "<" at bounding box center [263, 195] width 14 height 14
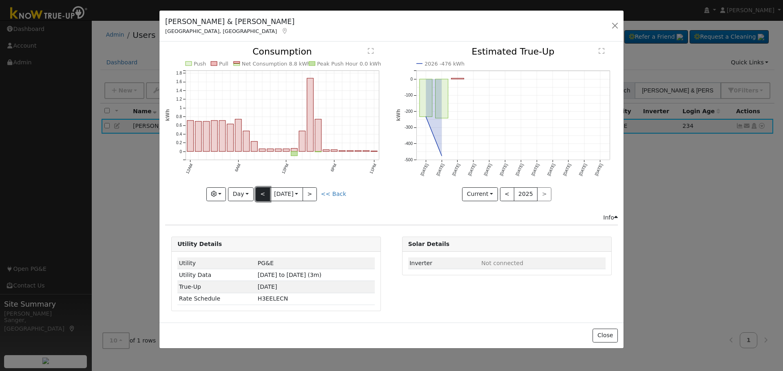
click at [261, 194] on button "<" at bounding box center [263, 195] width 14 height 14
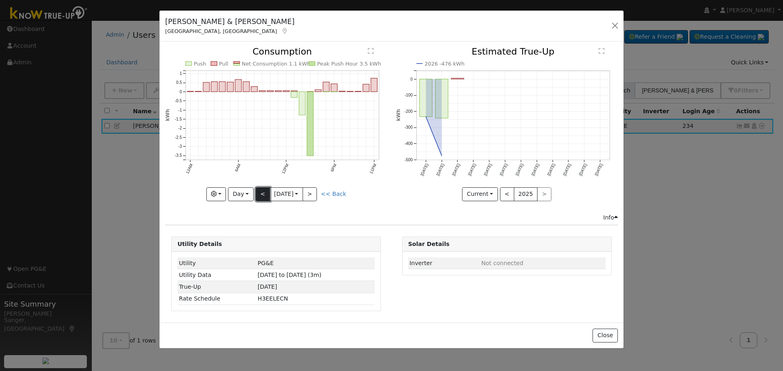
click at [261, 194] on button "<" at bounding box center [263, 195] width 14 height 14
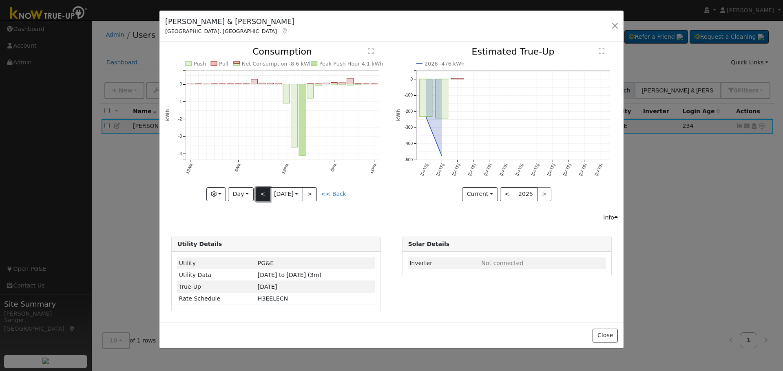
click at [261, 190] on button "<" at bounding box center [263, 195] width 14 height 14
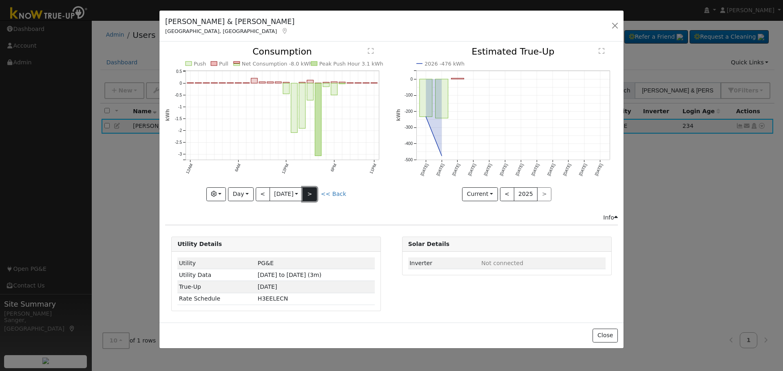
click at [312, 193] on button ">" at bounding box center [310, 195] width 14 height 14
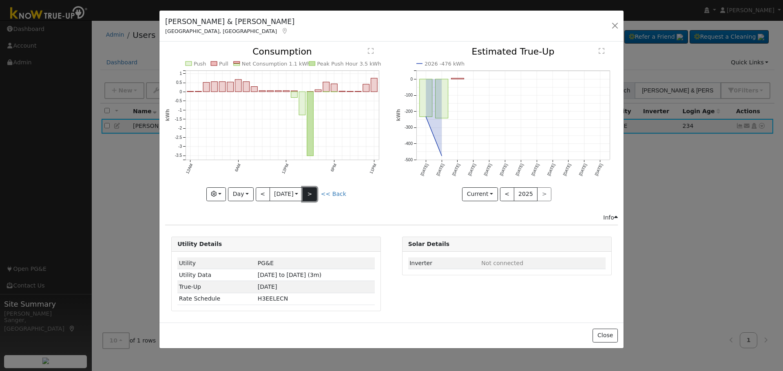
click at [312, 193] on button ">" at bounding box center [310, 195] width 14 height 14
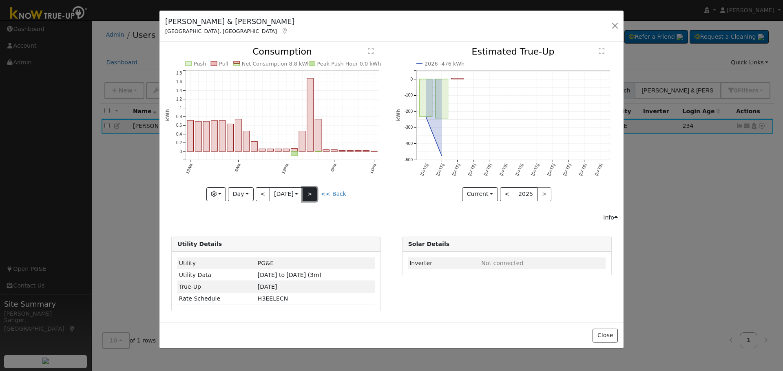
click at [314, 192] on button ">" at bounding box center [310, 195] width 14 height 14
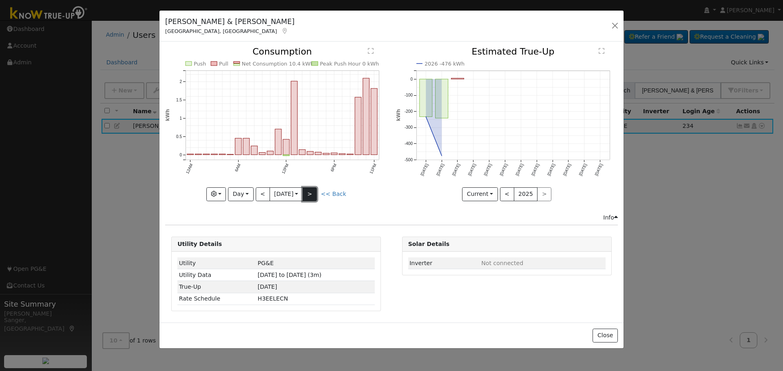
click at [312, 191] on button ">" at bounding box center [310, 195] width 14 height 14
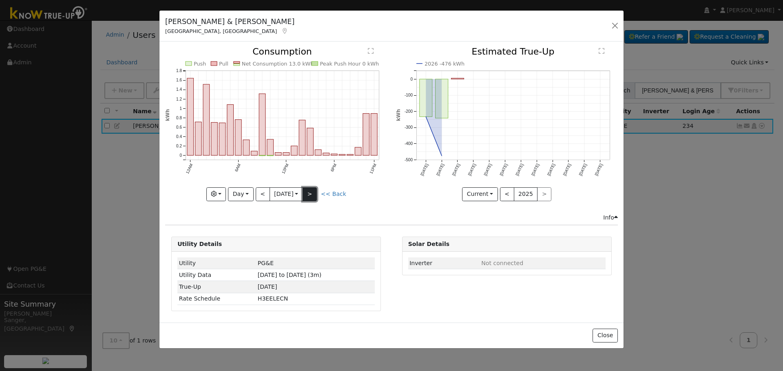
click at [312, 191] on button ">" at bounding box center [310, 195] width 14 height 14
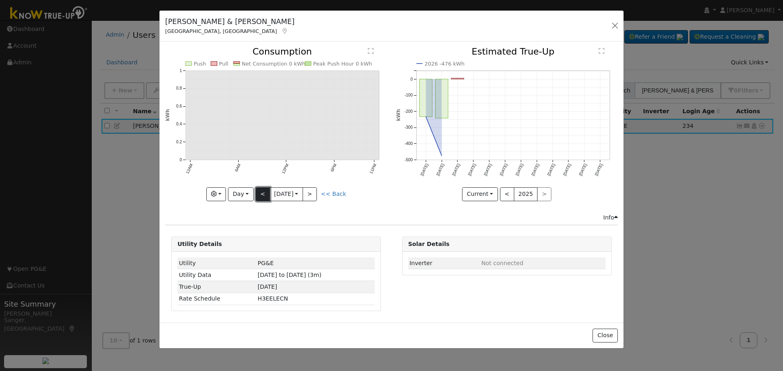
click at [260, 194] on button "<" at bounding box center [263, 195] width 14 height 14
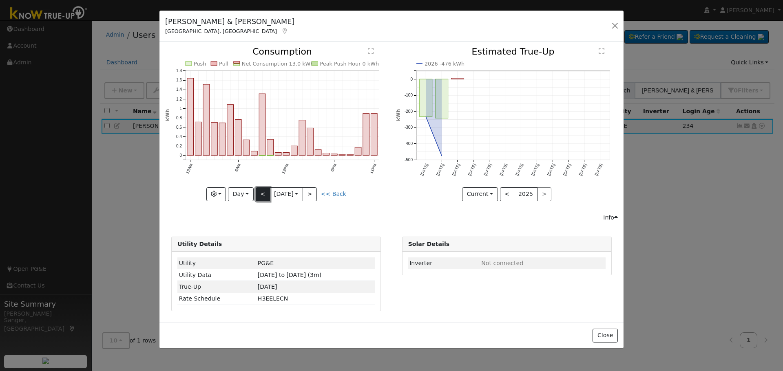
click at [260, 194] on button "<" at bounding box center [263, 195] width 14 height 14
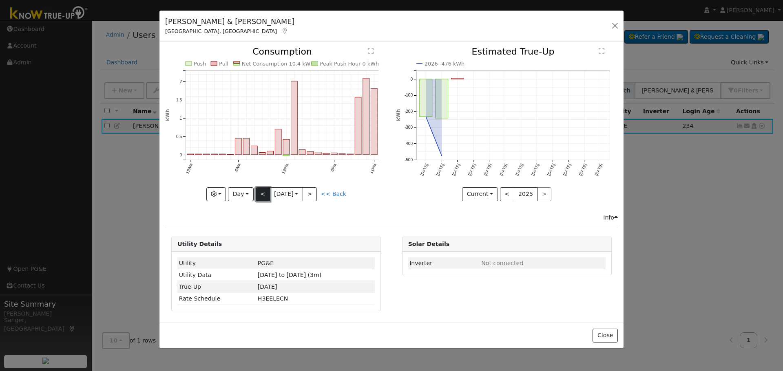
click at [260, 194] on button "<" at bounding box center [263, 195] width 14 height 14
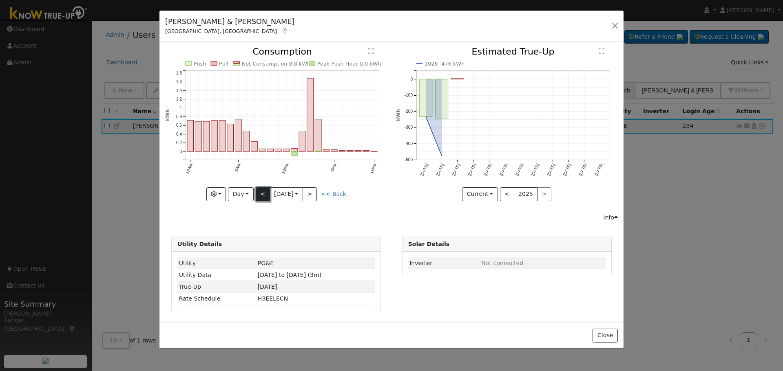
click at [260, 194] on button "<" at bounding box center [263, 195] width 14 height 14
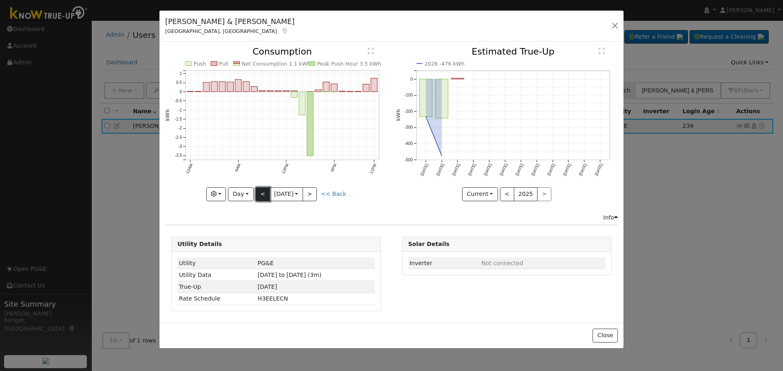
click at [260, 194] on button "<" at bounding box center [263, 195] width 14 height 14
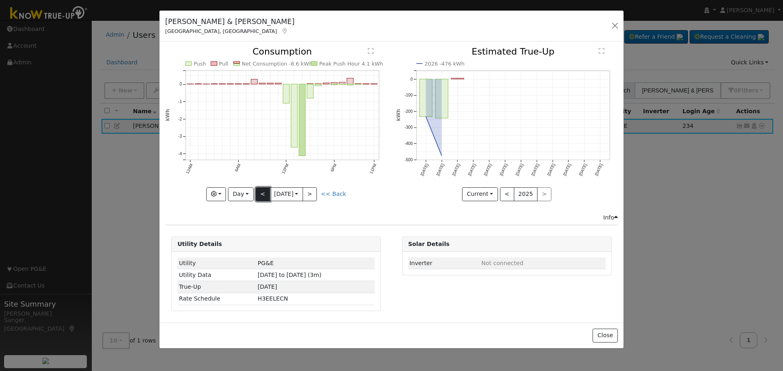
click at [260, 194] on button "<" at bounding box center [263, 195] width 14 height 14
type input "[DATE]"
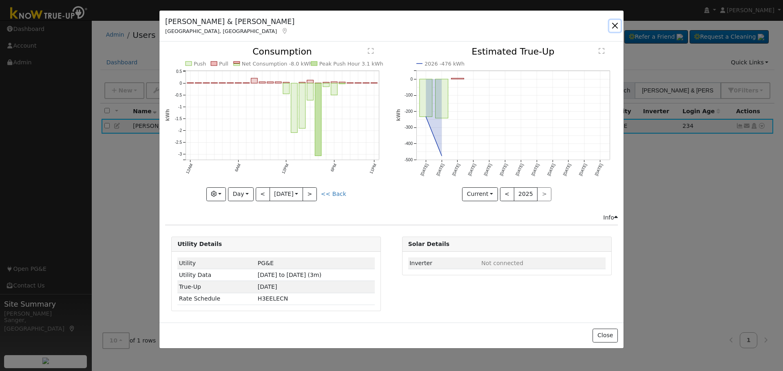
click at [612, 25] on button "button" at bounding box center [614, 25] width 11 height 11
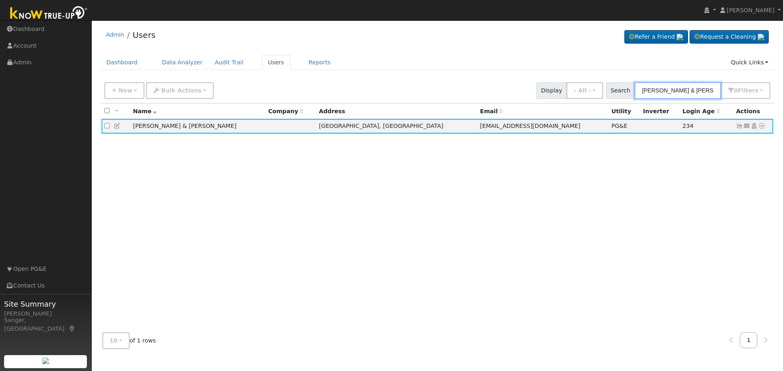
click at [690, 95] on input "[PERSON_NAME] & [PERSON_NAME]" at bounding box center [677, 90] width 86 height 17
paste input "Joseph Annon"
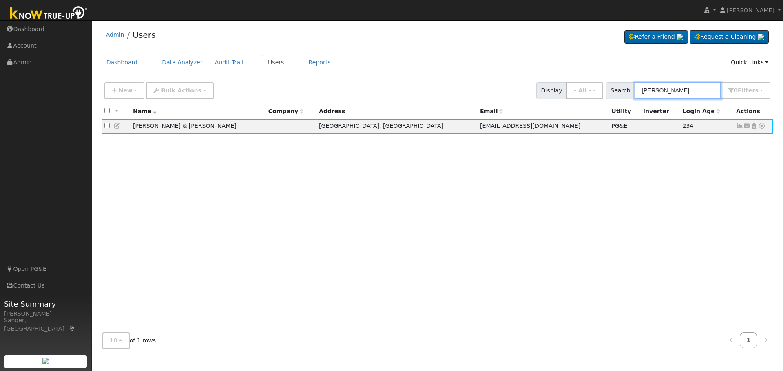
type input "Joseph Annon"
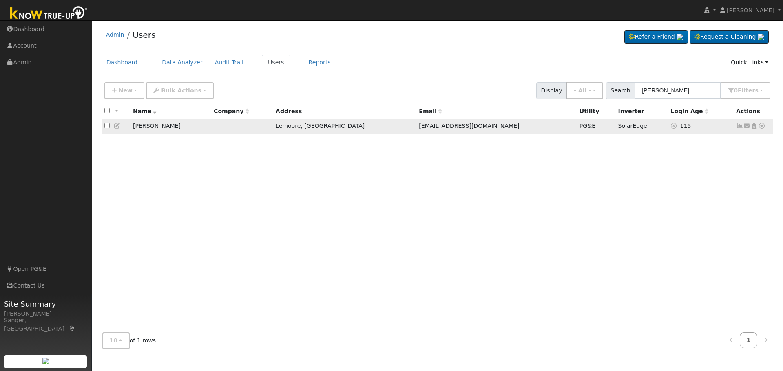
click at [116, 127] on icon at bounding box center [117, 126] width 7 height 6
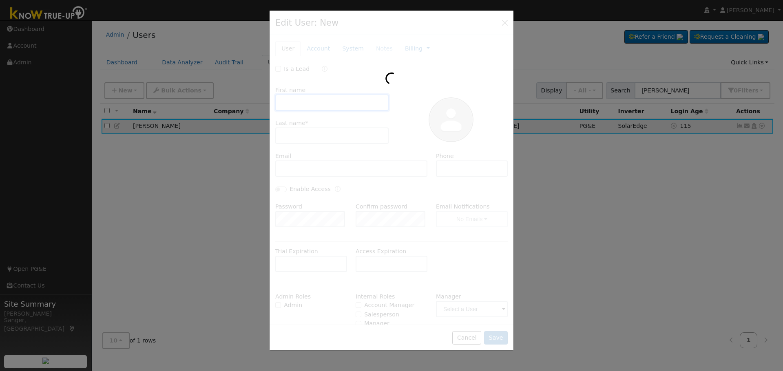
type input "Joseph"
type input "Annon"
type input "stacieannon@outlook.com"
type input "559-362-4936"
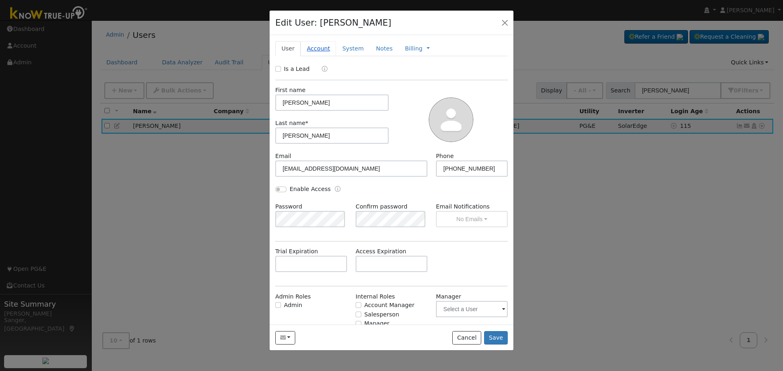
click at [316, 48] on link "Account" at bounding box center [318, 48] width 35 height 15
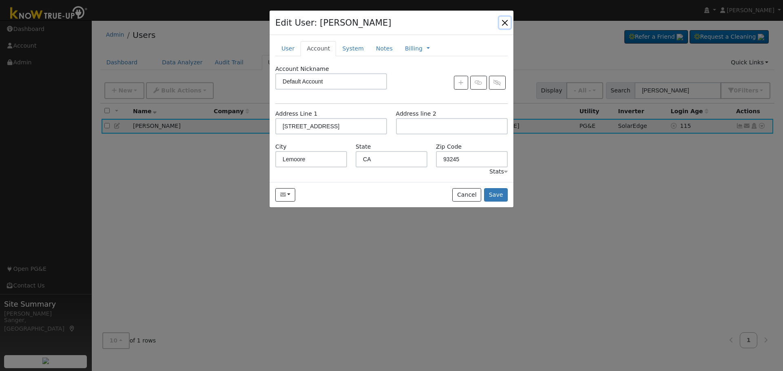
click at [504, 24] on button "button" at bounding box center [504, 22] width 11 height 11
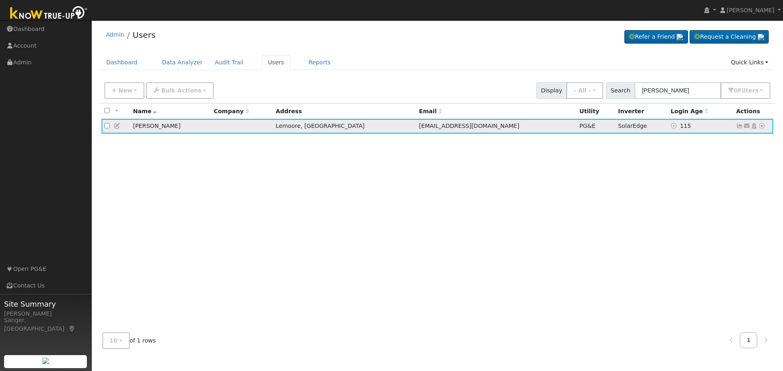
click at [115, 126] on icon at bounding box center [117, 126] width 7 height 6
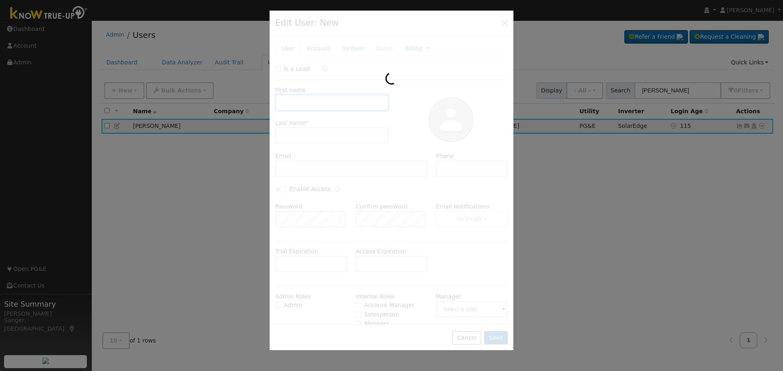
type input "Joseph"
type input "Annon"
type input "stacieannon@outlook.com"
type input "559-362-4936"
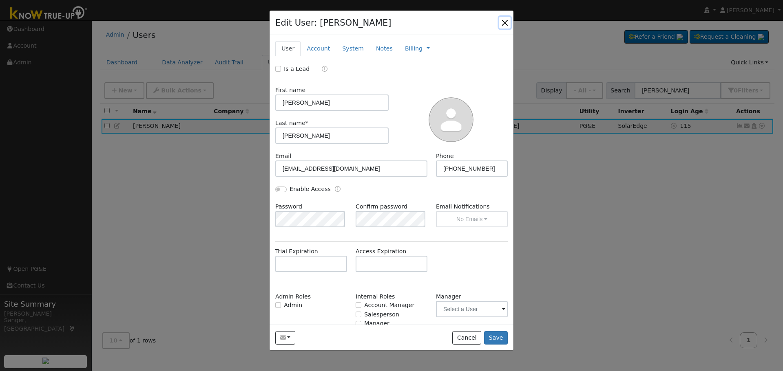
click at [504, 19] on button "button" at bounding box center [504, 22] width 11 height 11
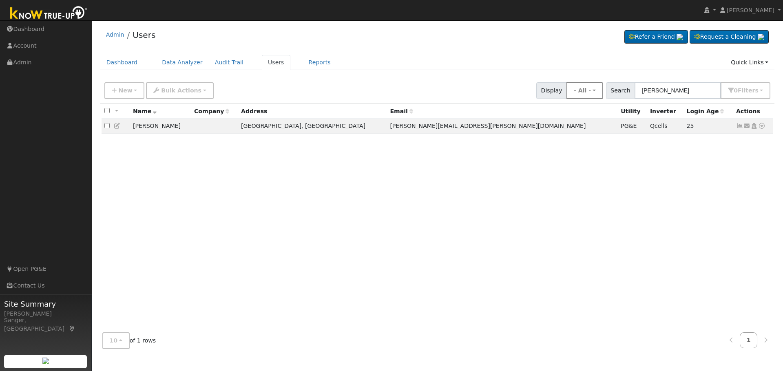
drag, startPoint x: 699, startPoint y: 91, endPoint x: 610, endPoint y: 93, distance: 89.3
click at [610, 93] on div "New Add User Quick Add Quick Connect Quick Convert Lead Bulk Actions Send Email…" at bounding box center [437, 90] width 669 height 20
type input "Antonio Hernandez"
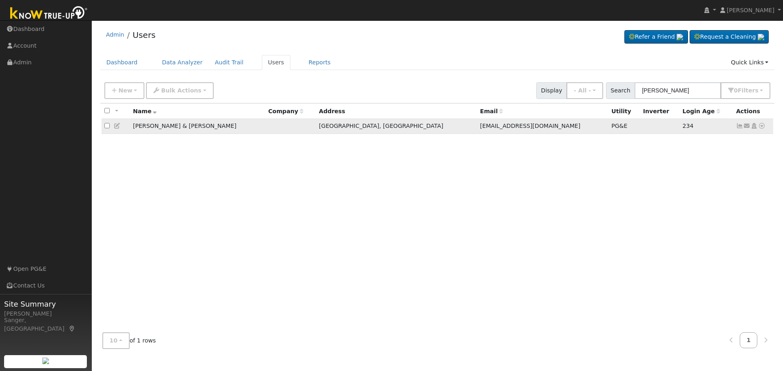
click at [738, 129] on icon at bounding box center [739, 126] width 7 height 6
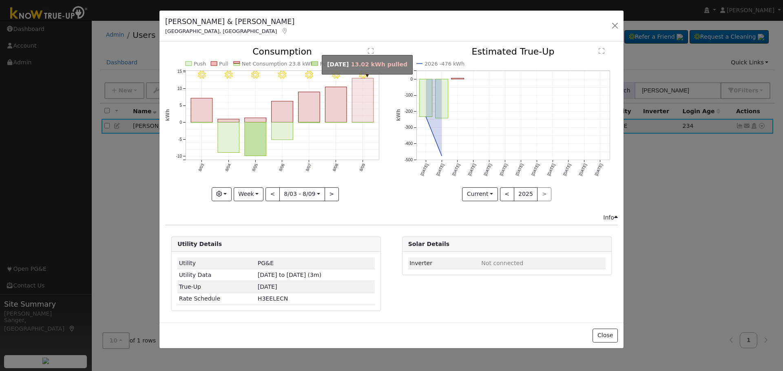
click at [358, 109] on rect "onclick=""" at bounding box center [363, 100] width 22 height 44
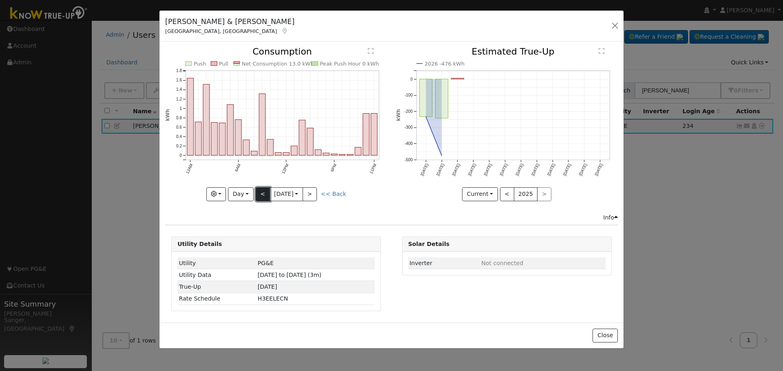
click at [260, 193] on button "<" at bounding box center [263, 195] width 14 height 14
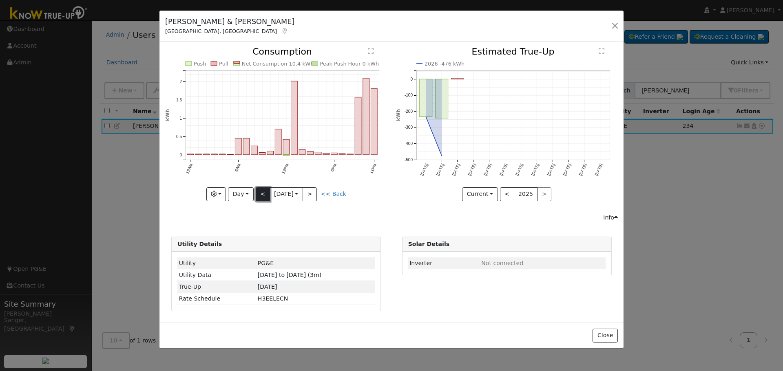
click at [260, 193] on button "<" at bounding box center [263, 195] width 14 height 14
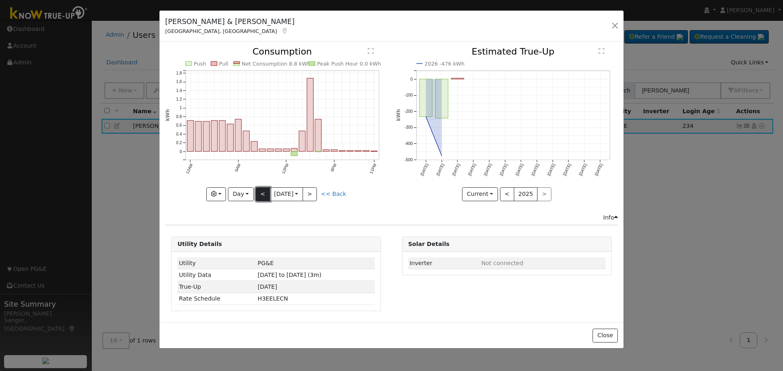
click at [260, 193] on button "<" at bounding box center [263, 195] width 14 height 14
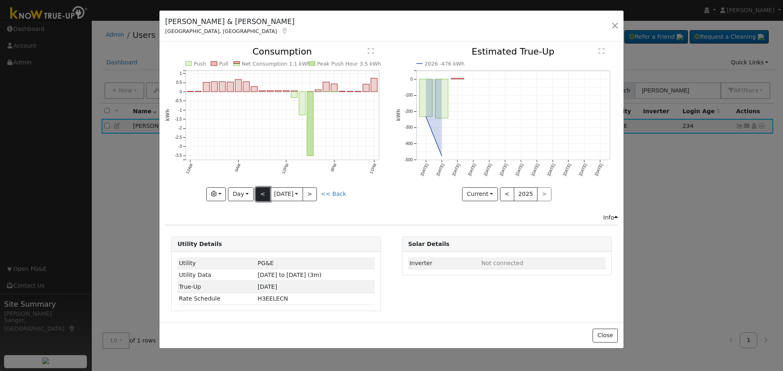
click at [260, 193] on button "<" at bounding box center [263, 195] width 14 height 14
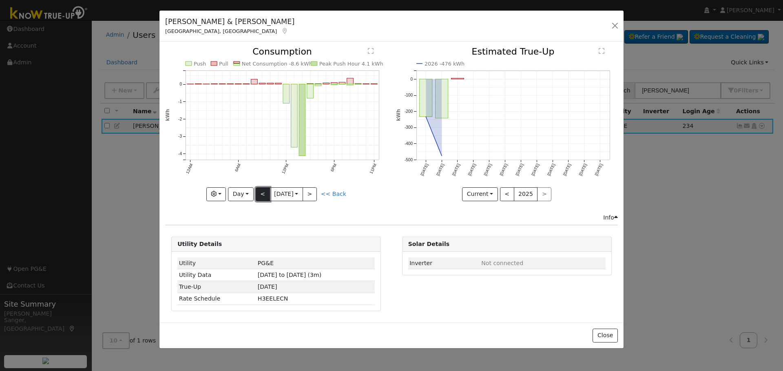
click at [261, 194] on button "<" at bounding box center [263, 195] width 14 height 14
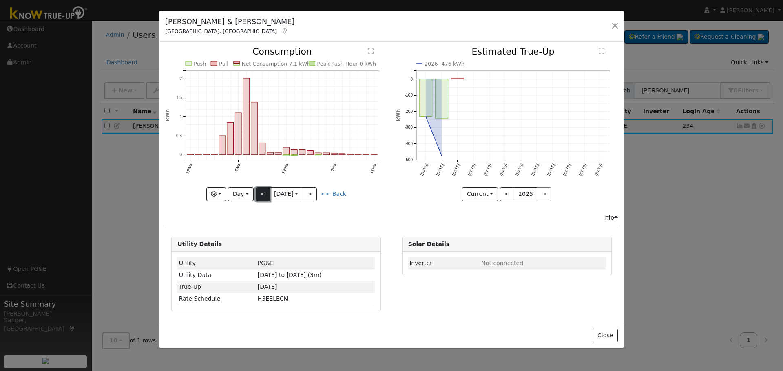
click at [261, 194] on button "<" at bounding box center [263, 195] width 14 height 14
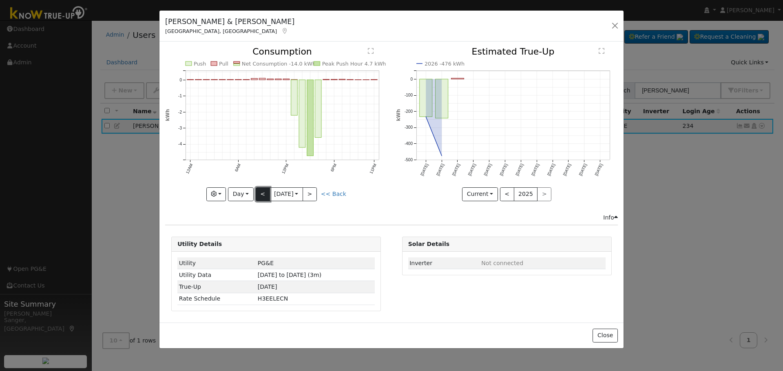
click at [262, 193] on button "<" at bounding box center [263, 195] width 14 height 14
type input "[DATE]"
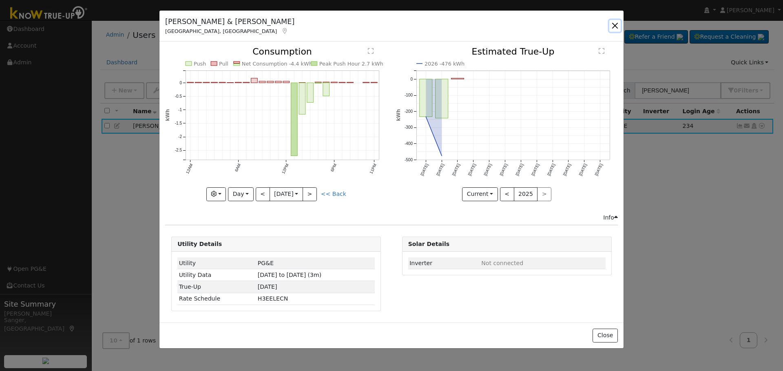
click at [612, 24] on button "button" at bounding box center [614, 25] width 11 height 11
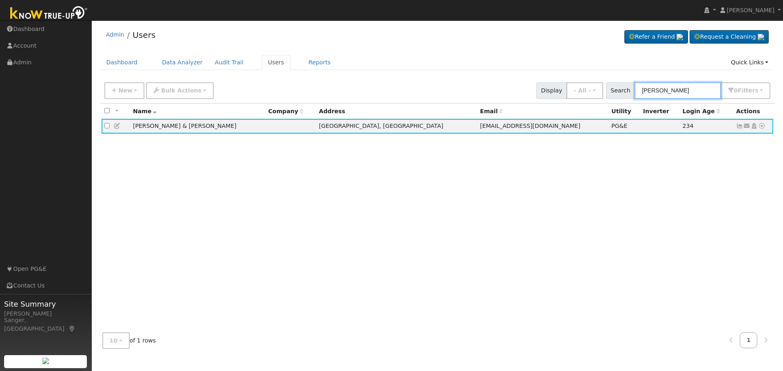
drag, startPoint x: 700, startPoint y: 92, endPoint x: 621, endPoint y: 92, distance: 78.7
click at [621, 92] on div "Search [PERSON_NAME] 0 Filter s My accounts Role Show - All - Show Leads Admin …" at bounding box center [688, 90] width 165 height 17
paste input "[PERSON_NAME] & [PERSON_NAME]"
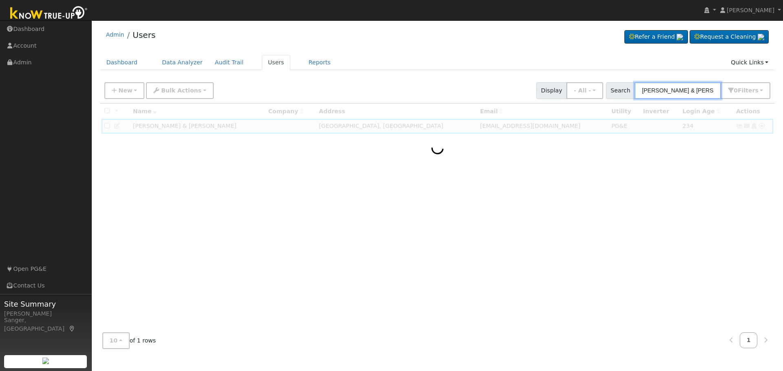
scroll to position [0, 7]
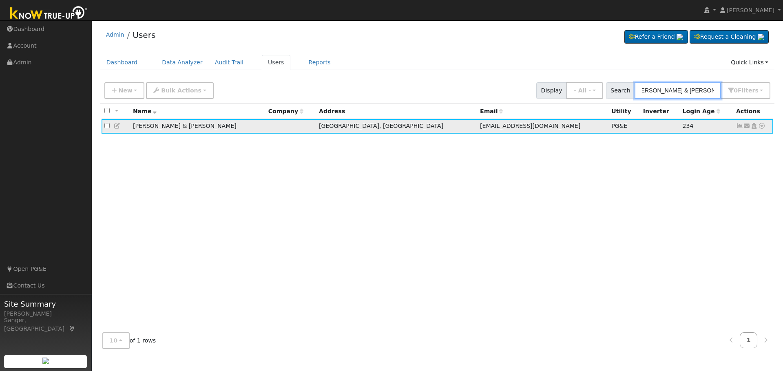
type input "[PERSON_NAME] & [PERSON_NAME]"
click at [738, 126] on icon at bounding box center [739, 126] width 7 height 6
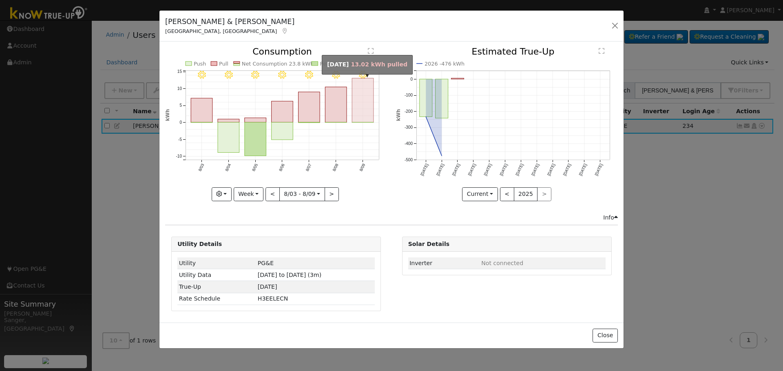
click at [361, 105] on rect "onclick=""" at bounding box center [363, 100] width 22 height 44
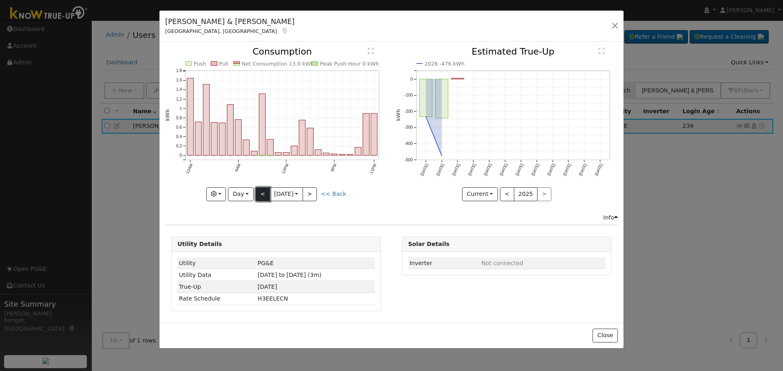
click at [263, 194] on button "<" at bounding box center [263, 195] width 14 height 14
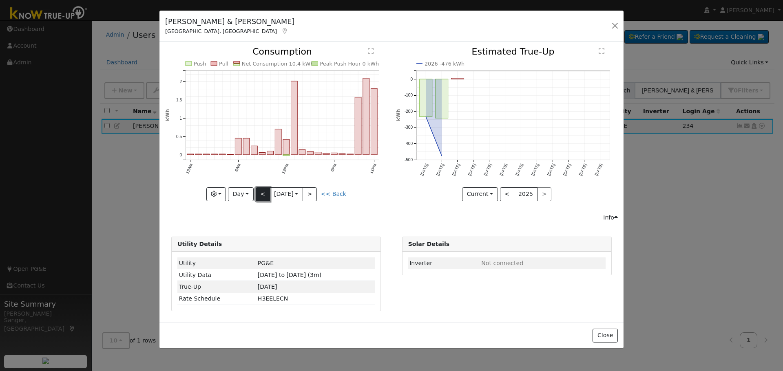
click at [263, 194] on button "<" at bounding box center [263, 195] width 14 height 14
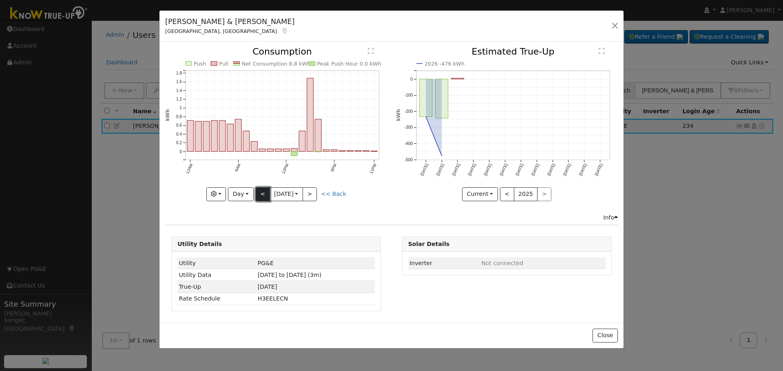
click at [263, 194] on button "<" at bounding box center [263, 195] width 14 height 14
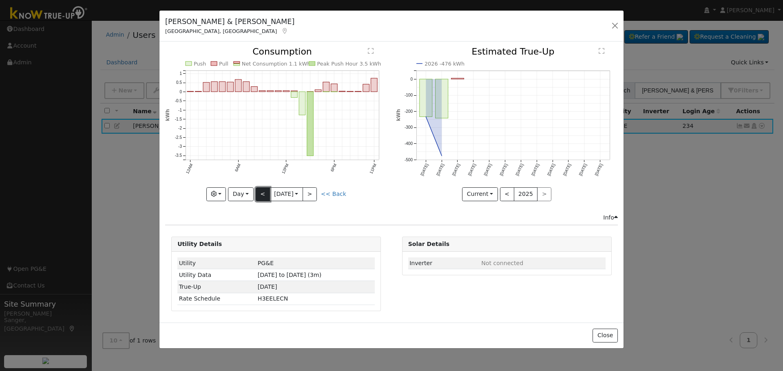
click at [263, 194] on button "<" at bounding box center [263, 195] width 14 height 14
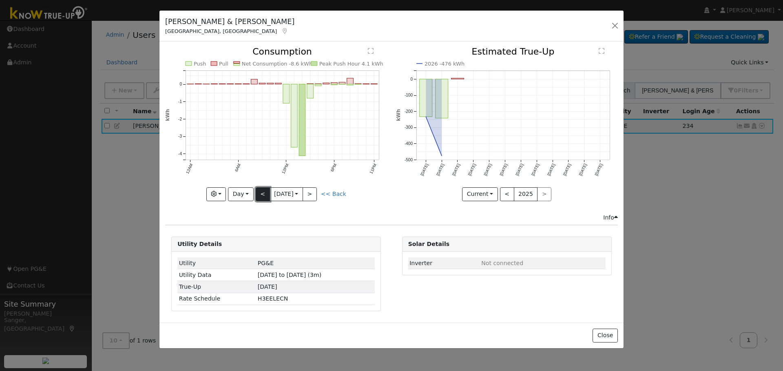
click at [263, 194] on button "<" at bounding box center [263, 195] width 14 height 14
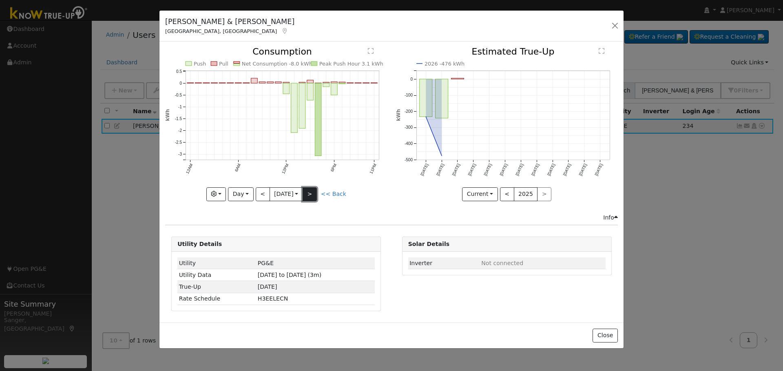
click at [312, 195] on button ">" at bounding box center [310, 195] width 14 height 14
click at [312, 195] on div "Push Pull Net Consumption -8.6 kWh Peak Push Hour 4.1 kWh 12AM 6AM 12PM 6PM 11P…" at bounding box center [276, 124] width 222 height 154
click at [312, 195] on button ">" at bounding box center [310, 195] width 14 height 14
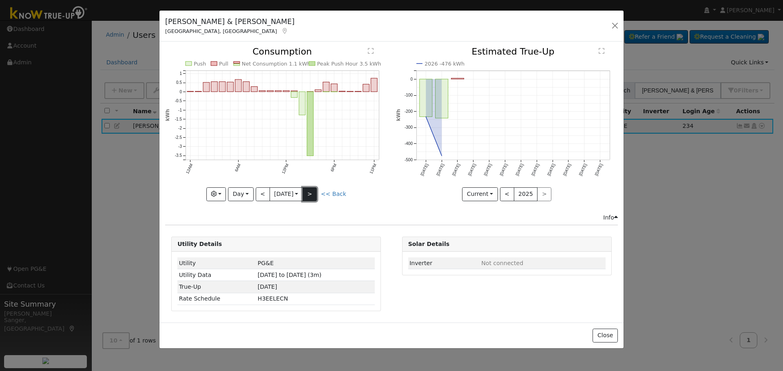
click at [314, 195] on button ">" at bounding box center [310, 195] width 14 height 14
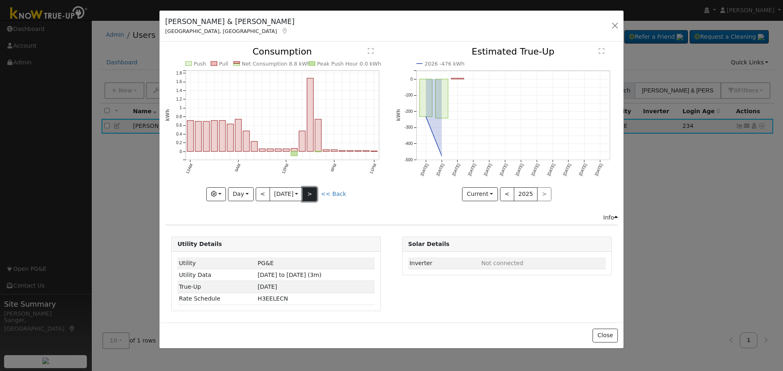
click at [314, 194] on button ">" at bounding box center [310, 195] width 14 height 14
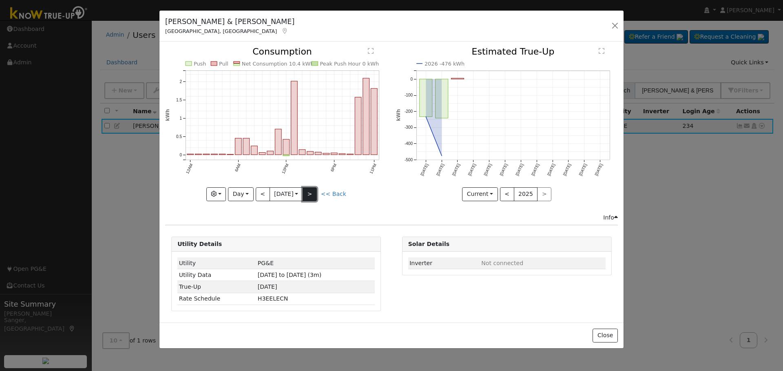
click at [314, 194] on button ">" at bounding box center [310, 195] width 14 height 14
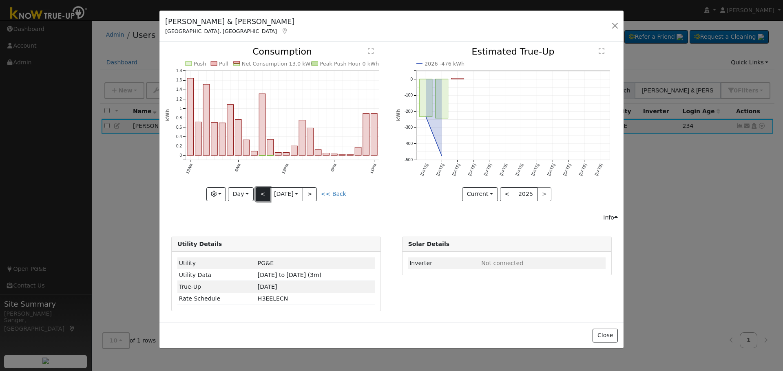
click at [263, 195] on button "<" at bounding box center [263, 195] width 14 height 14
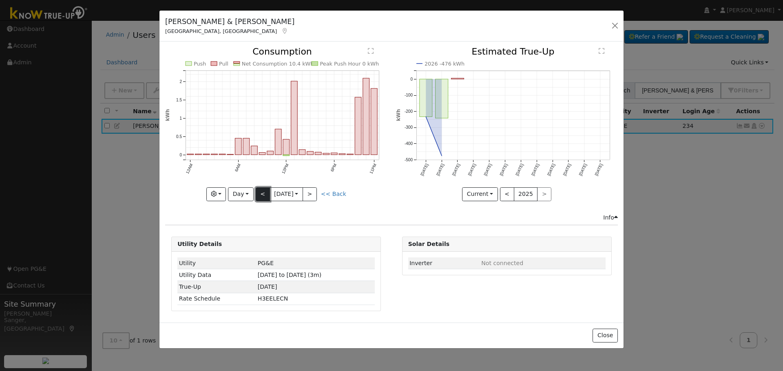
click at [263, 195] on button "<" at bounding box center [263, 195] width 14 height 14
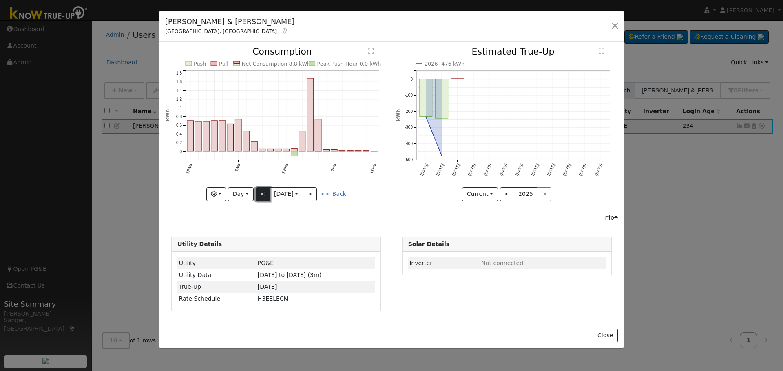
click at [261, 194] on button "<" at bounding box center [263, 195] width 14 height 14
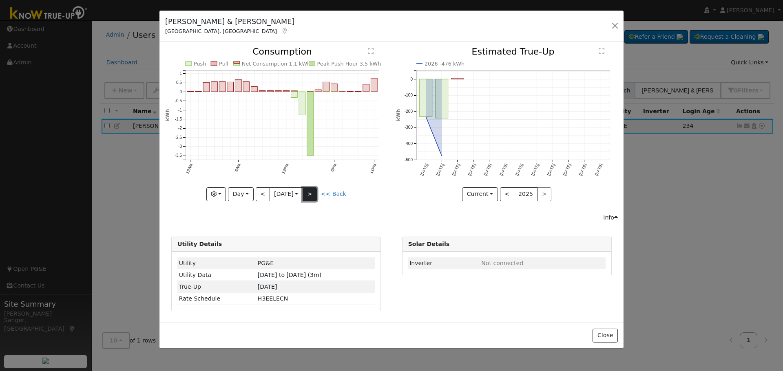
click at [314, 193] on button ">" at bounding box center [310, 195] width 14 height 14
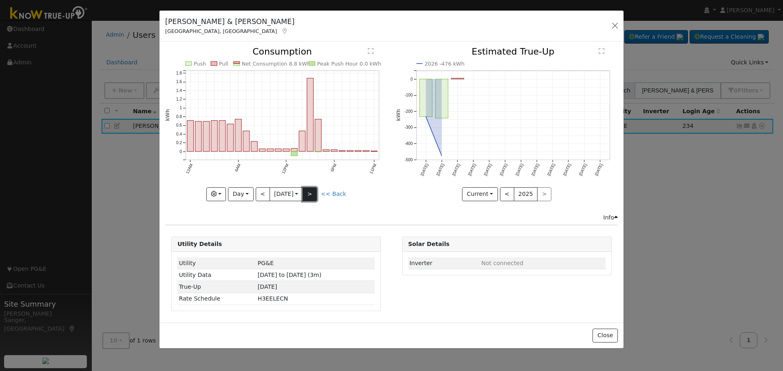
click at [314, 196] on button ">" at bounding box center [310, 195] width 14 height 14
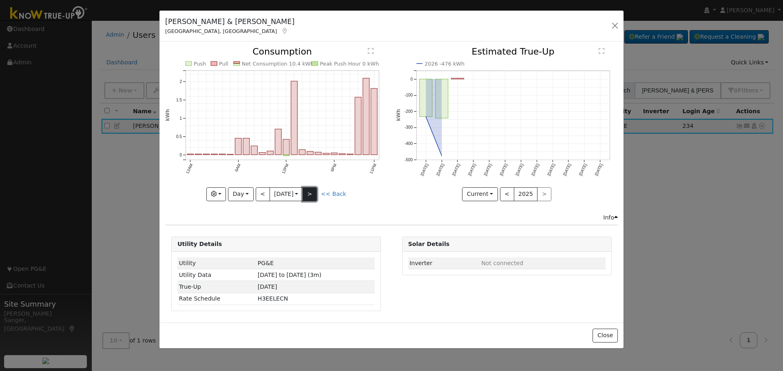
click at [311, 195] on button ">" at bounding box center [310, 195] width 14 height 14
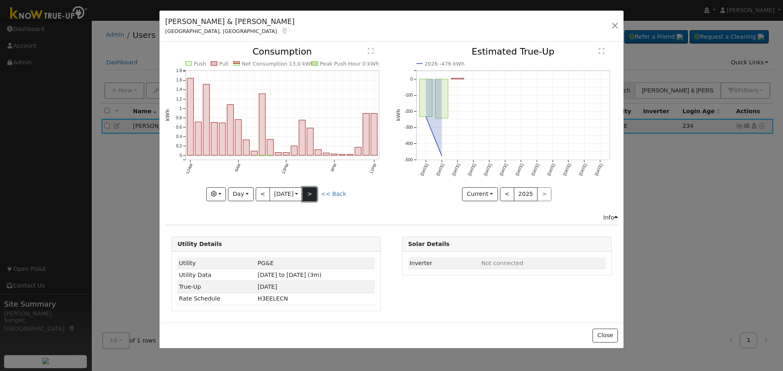
click at [311, 195] on button ">" at bounding box center [310, 195] width 14 height 14
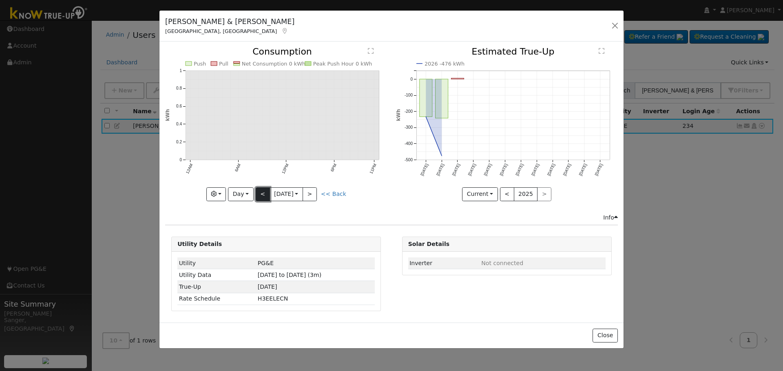
click at [261, 194] on button "<" at bounding box center [263, 195] width 14 height 14
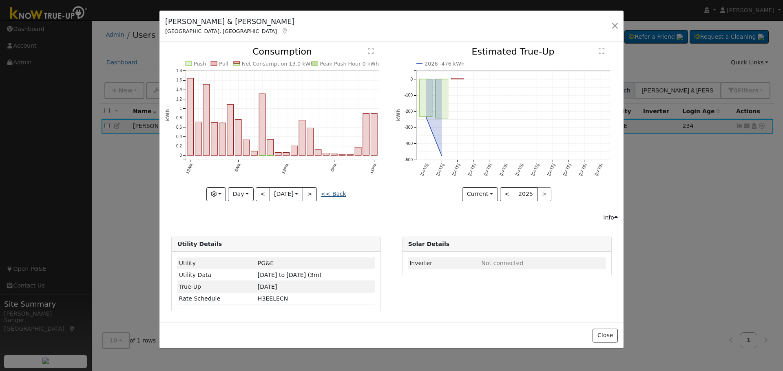
click at [336, 194] on link "<< Back" at bounding box center [333, 194] width 25 height 7
type input "[DATE]"
